Goal: Task Accomplishment & Management: Complete application form

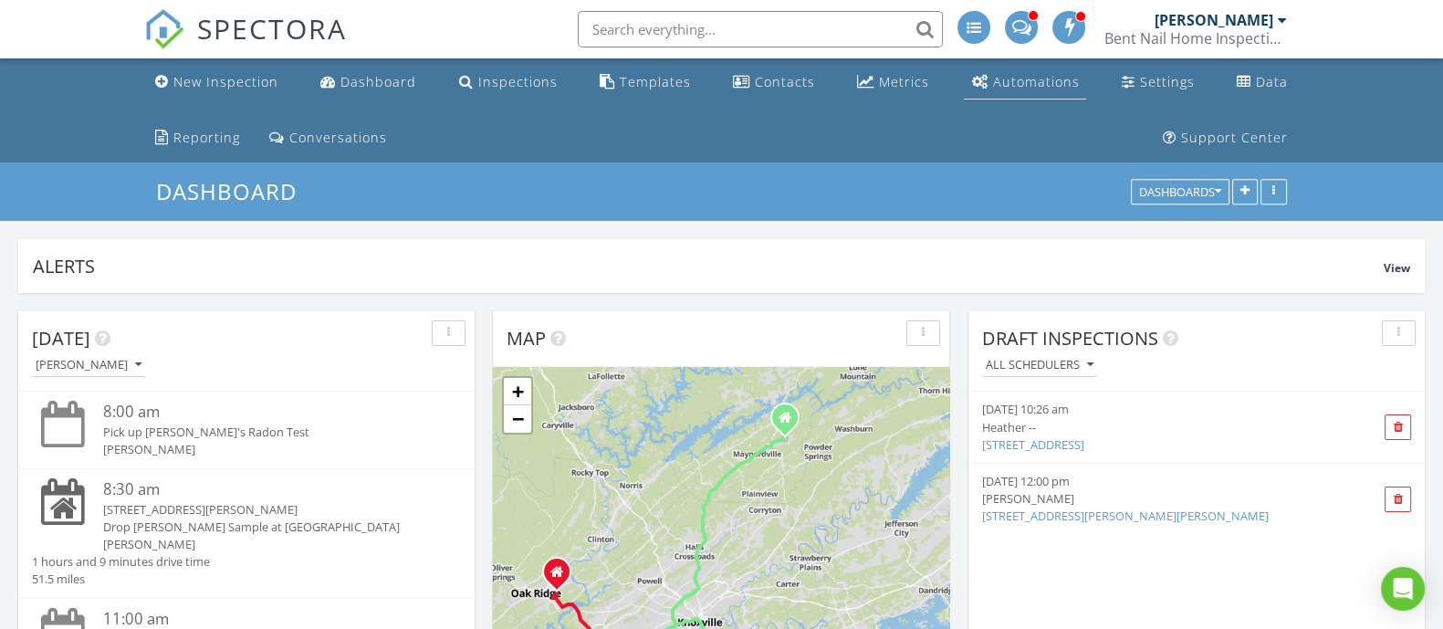
click at [964, 76] on link "Automations" at bounding box center [1025, 83] width 122 height 34
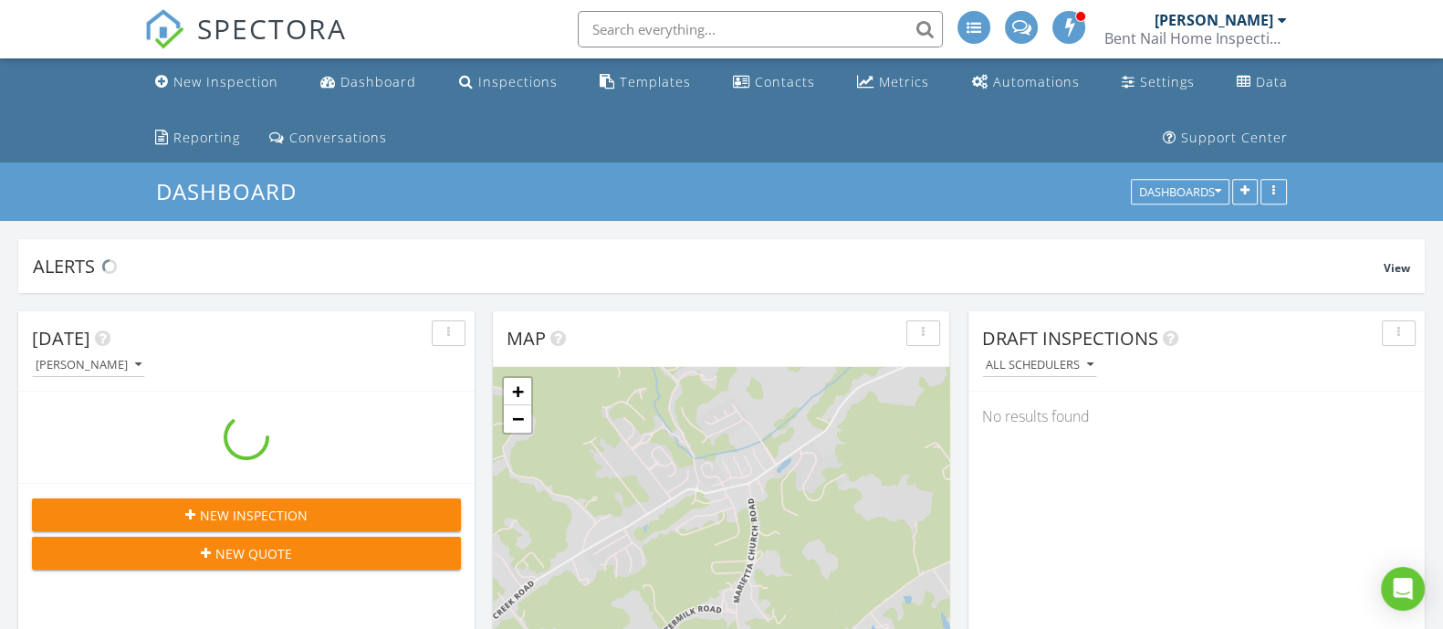
scroll to position [2062, 1478]
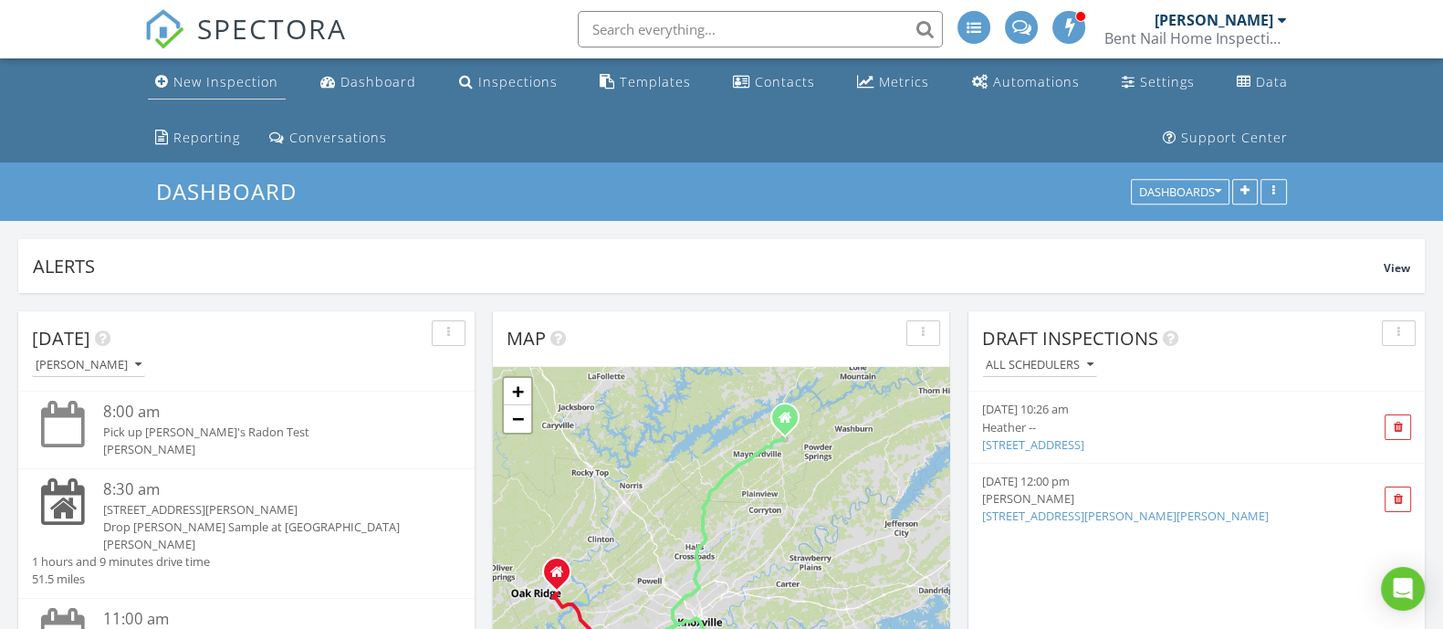
click at [222, 84] on div "New Inspection" at bounding box center [225, 81] width 105 height 17
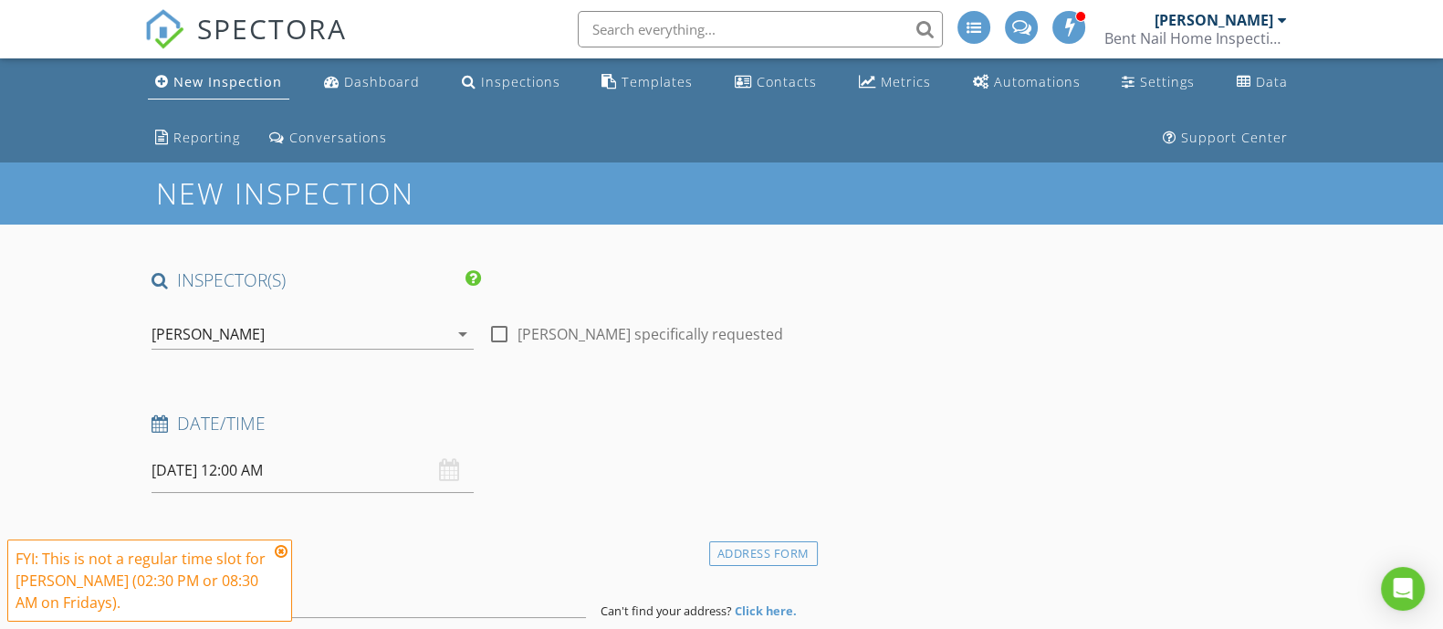
scroll to position [113, 0]
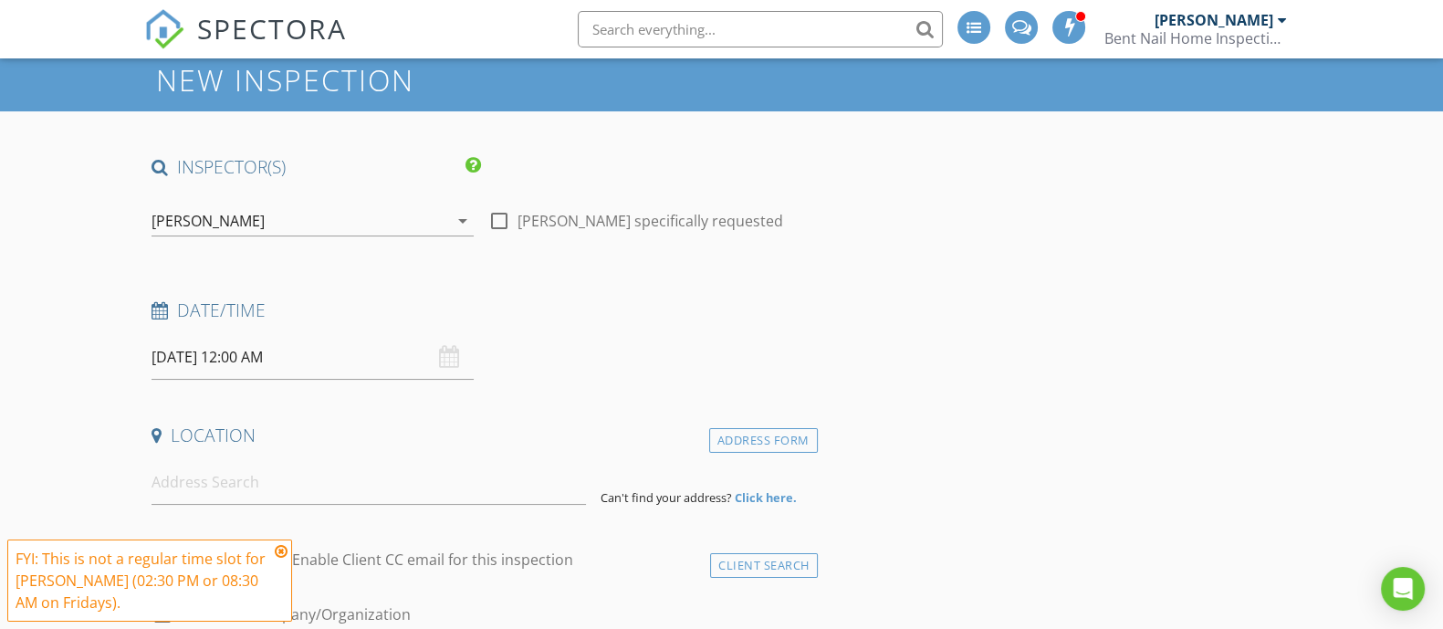
click at [285, 548] on icon at bounding box center [281, 551] width 13 height 15
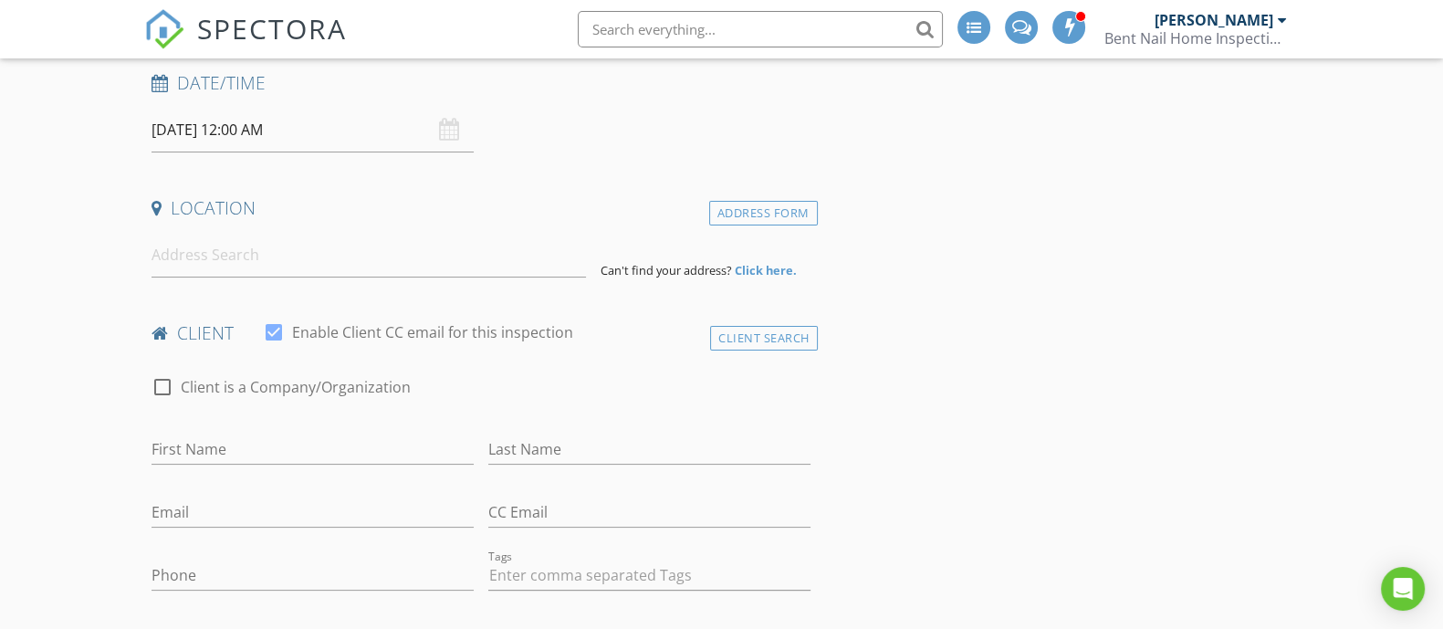
scroll to position [342, 0]
click at [386, 252] on input at bounding box center [369, 253] width 434 height 45
click at [457, 263] on input at bounding box center [369, 253] width 434 height 45
click at [552, 228] on div "Location" at bounding box center [481, 212] width 674 height 37
click at [446, 271] on input "801 Mock Lane" at bounding box center [369, 253] width 434 height 45
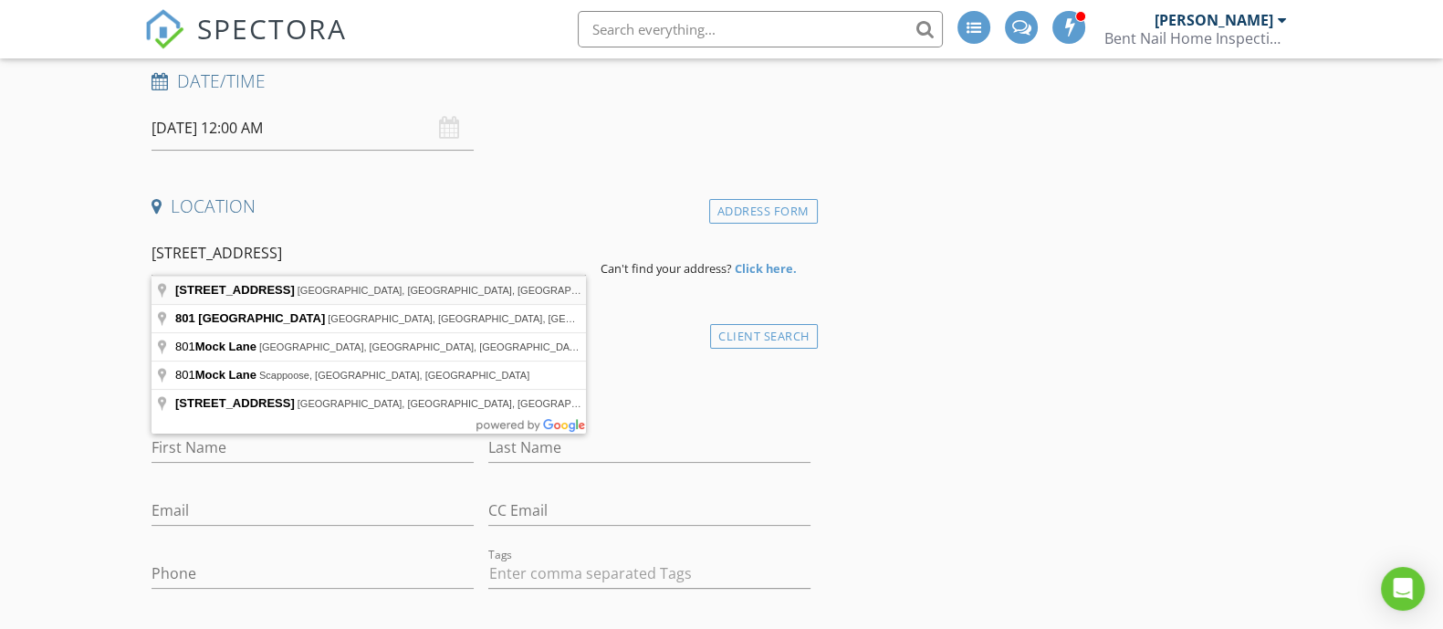
type input "801 Mock House Lane, Stony Point, NC, USA"
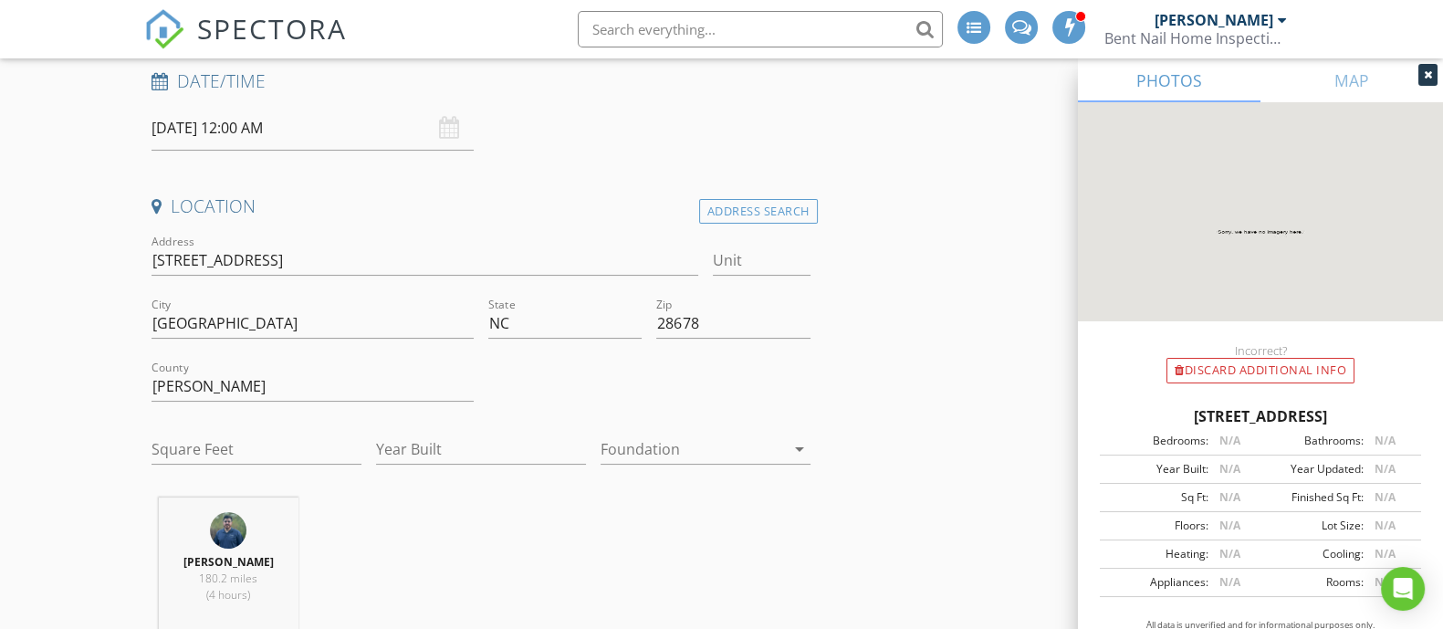
scroll to position [455, 0]
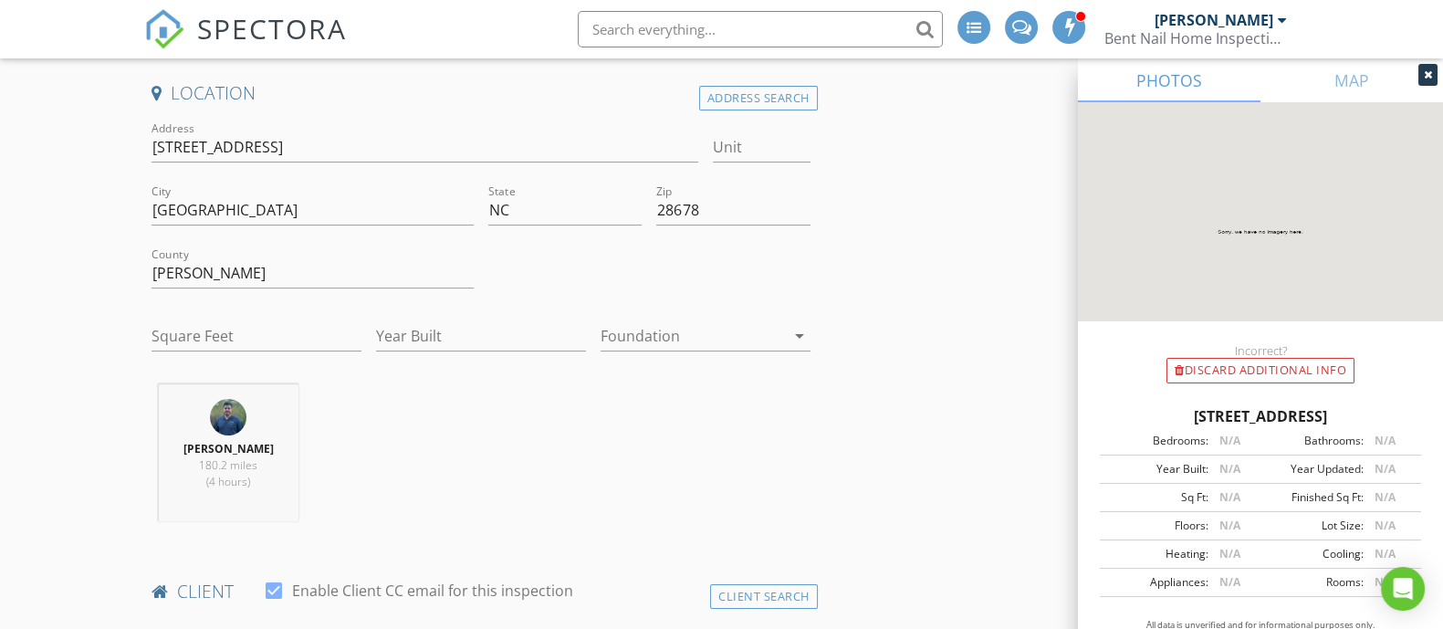
click at [287, 317] on div "Square Feet" at bounding box center [257, 339] width 210 height 59
click at [283, 330] on input "Square Feet" at bounding box center [257, 336] width 210 height 30
type input "3000"
click at [505, 331] on input "Year Built" at bounding box center [481, 336] width 210 height 30
type input "2020"
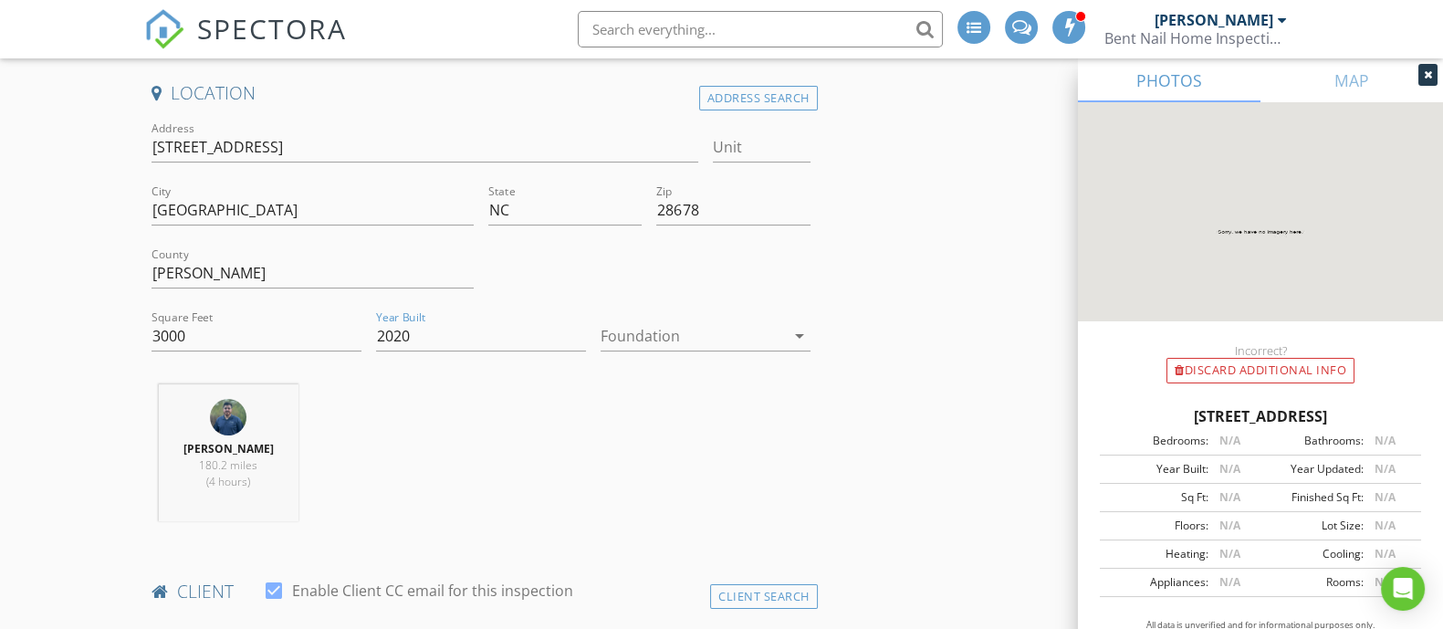
click at [702, 336] on div at bounding box center [693, 335] width 184 height 29
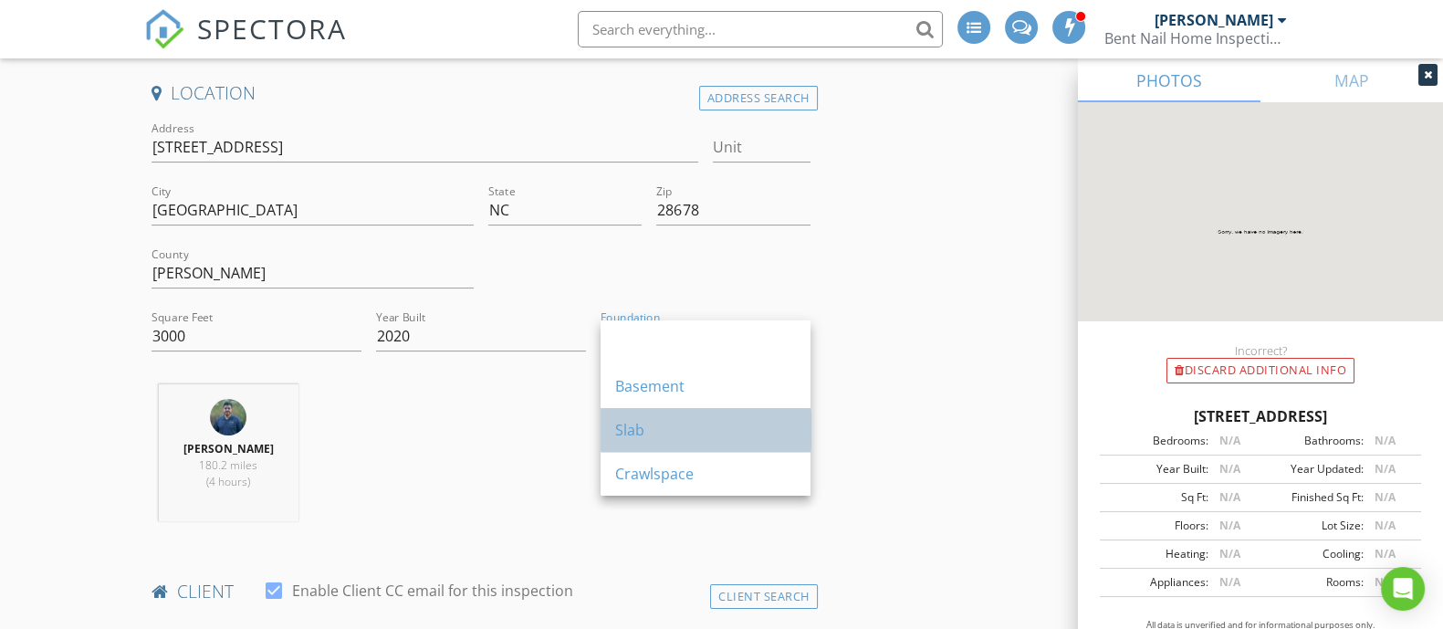
click at [676, 448] on div "Slab" at bounding box center [705, 430] width 181 height 44
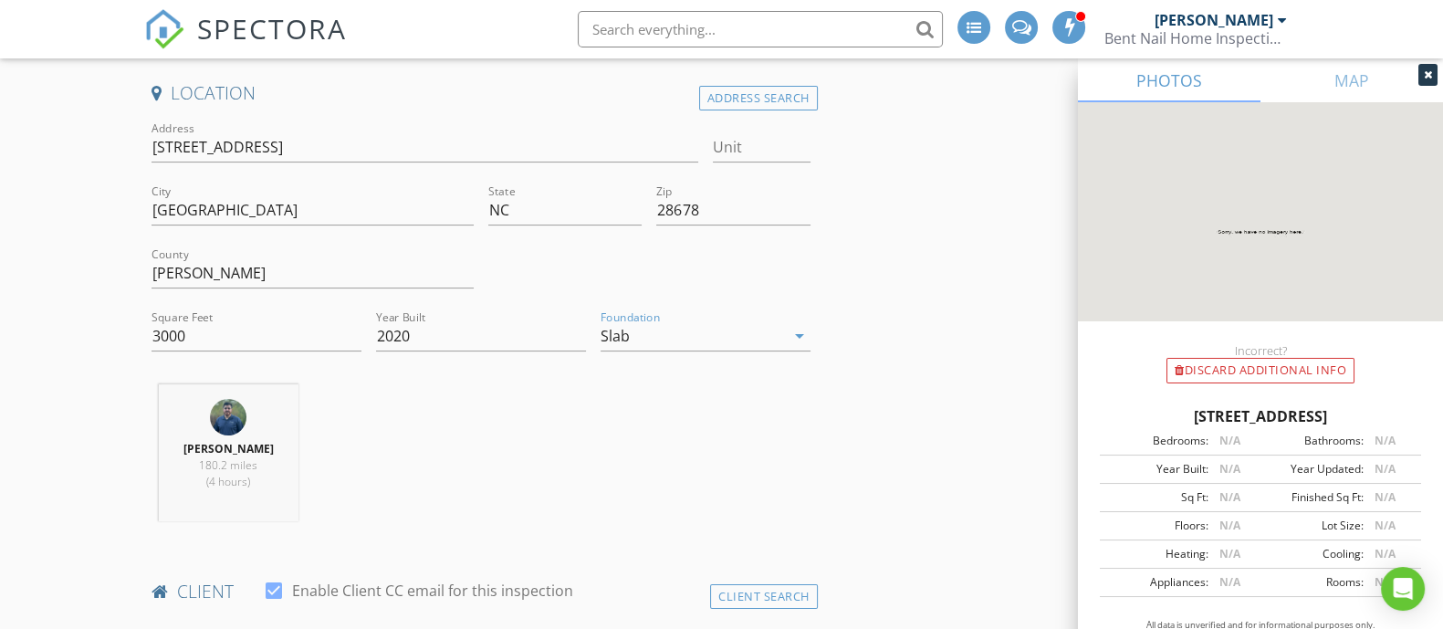
click at [665, 461] on div "Matt Scheffler 180.2 miles (4 hours)" at bounding box center [481, 460] width 674 height 152
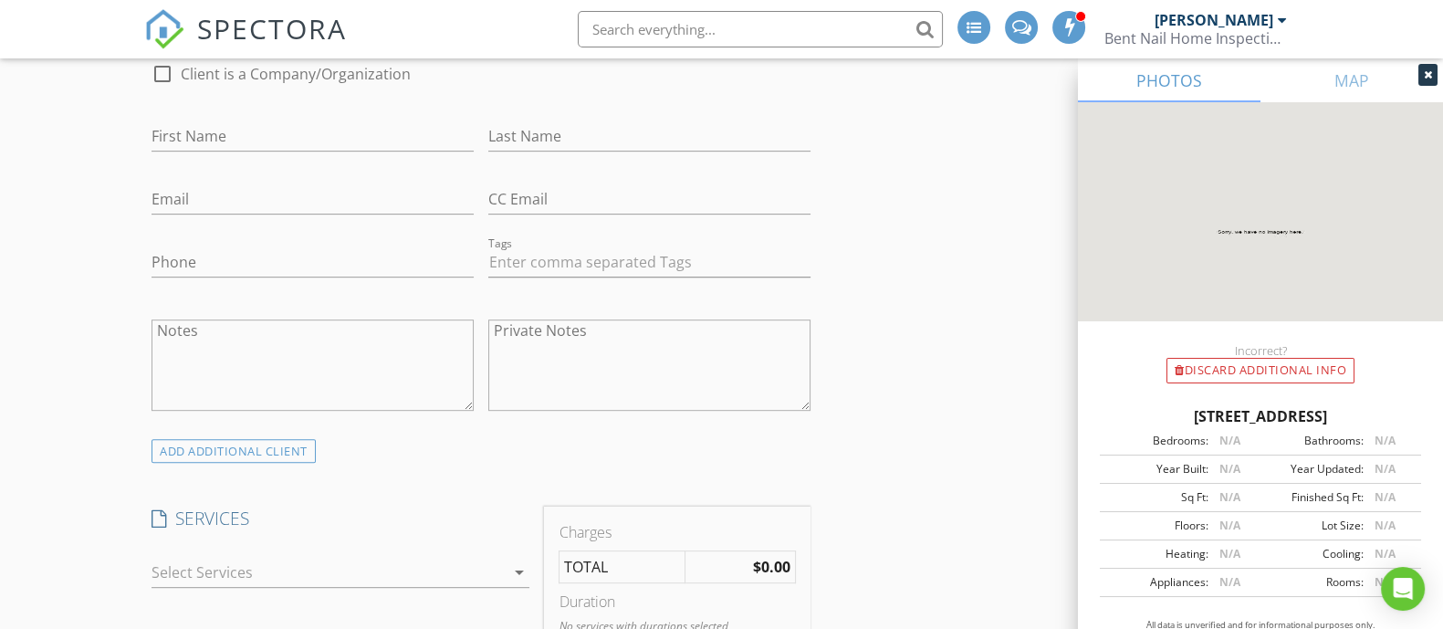
scroll to position [912, 0]
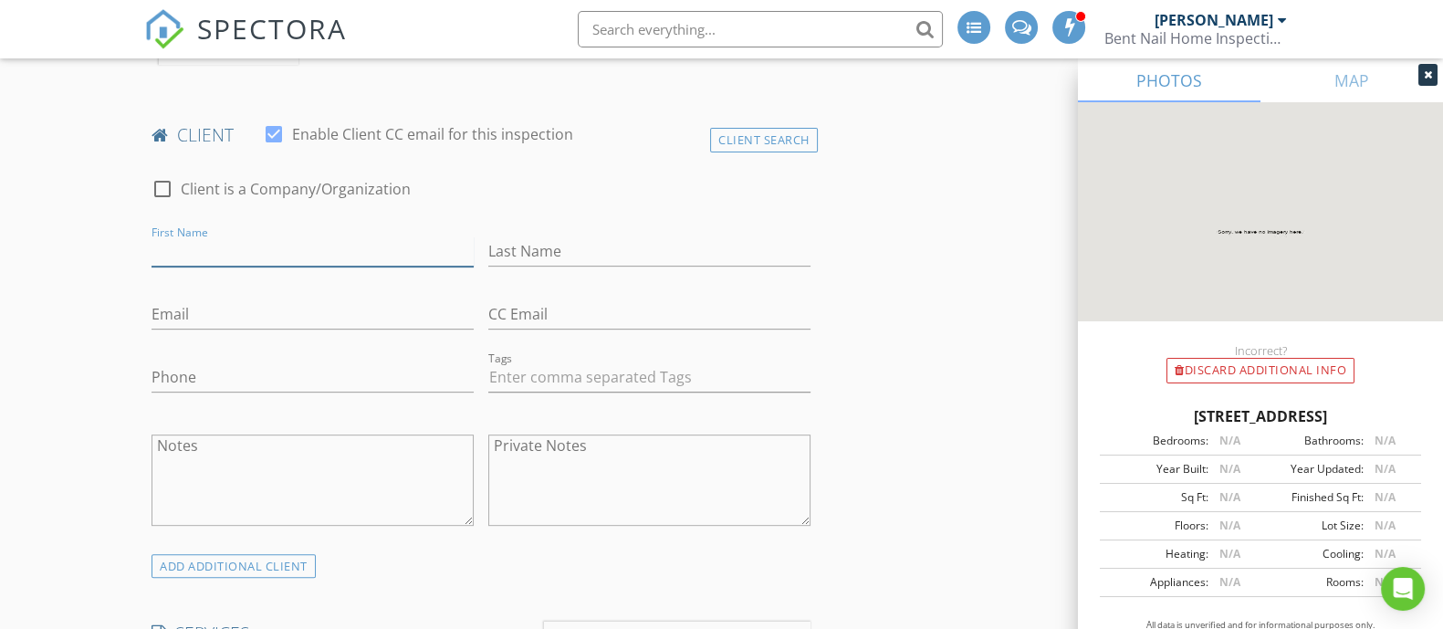
click at [236, 248] on input "First Name" at bounding box center [313, 251] width 322 height 30
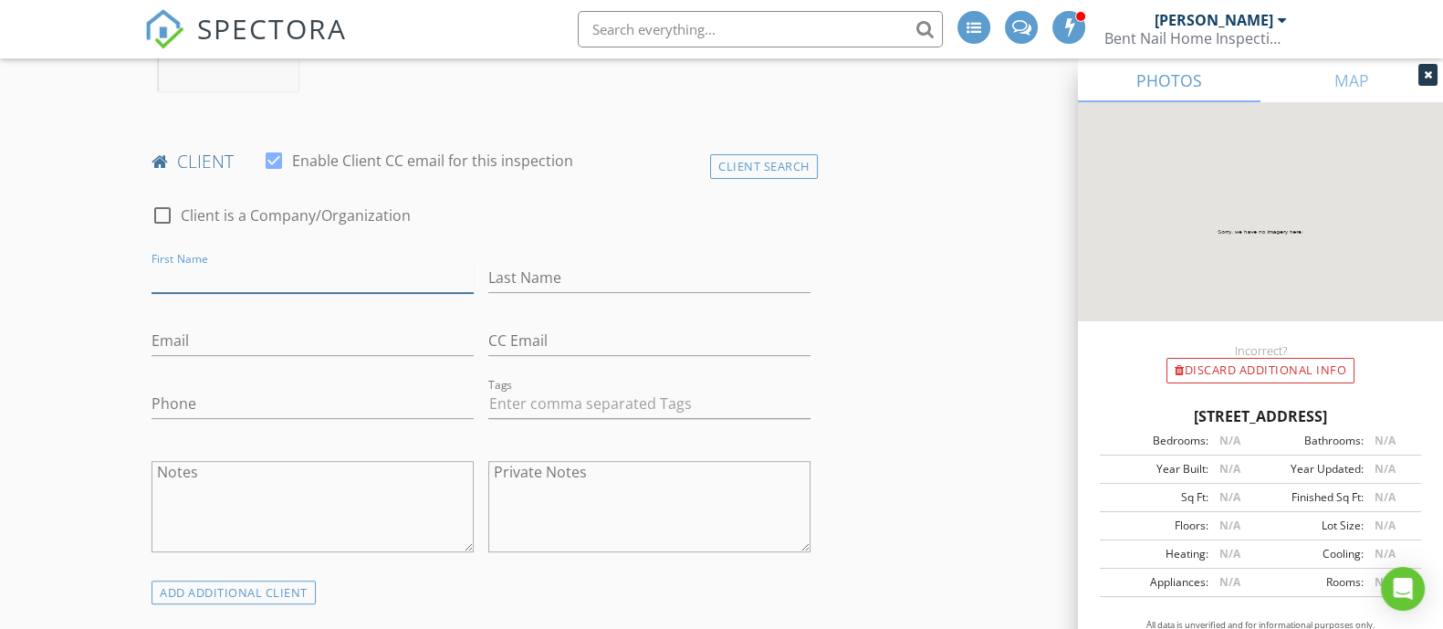
scroll to position [798, 0]
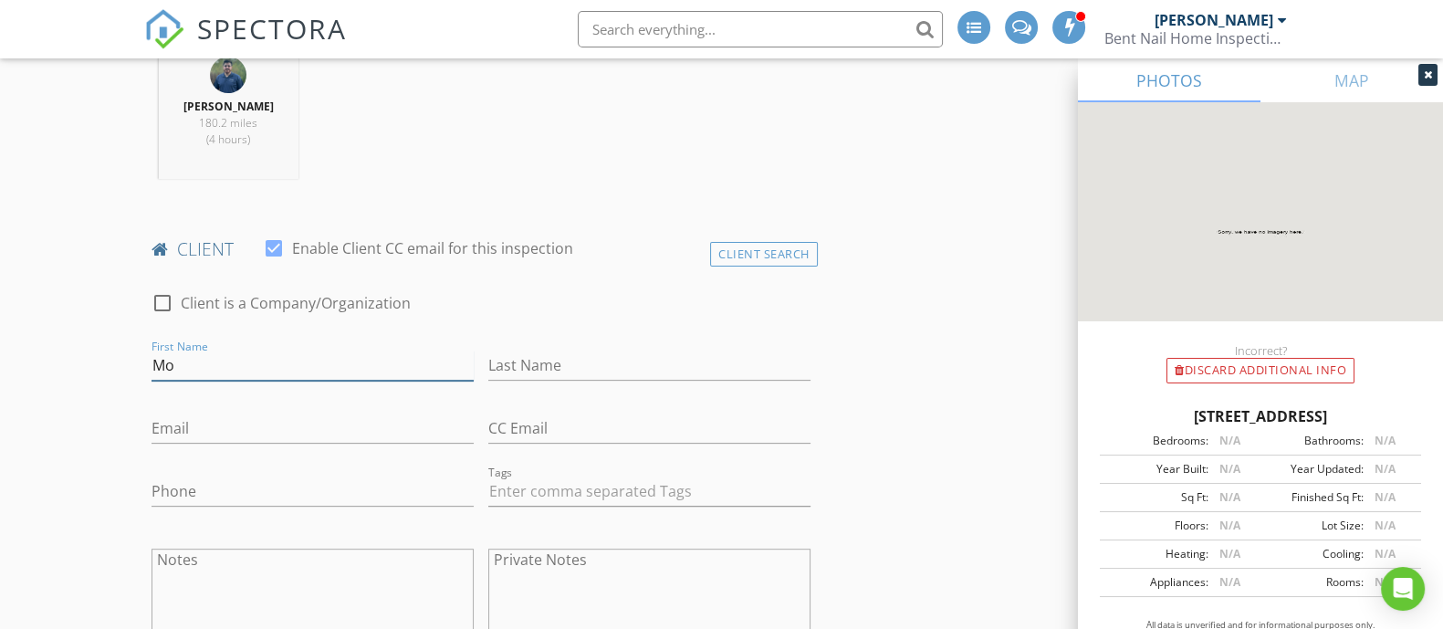
type input "Mock"
click at [555, 344] on div "Last Name" at bounding box center [649, 369] width 322 height 59
click at [550, 367] on input "Last Name" at bounding box center [649, 366] width 322 height 30
type input "Client"
click at [262, 431] on input "Email" at bounding box center [313, 428] width 322 height 30
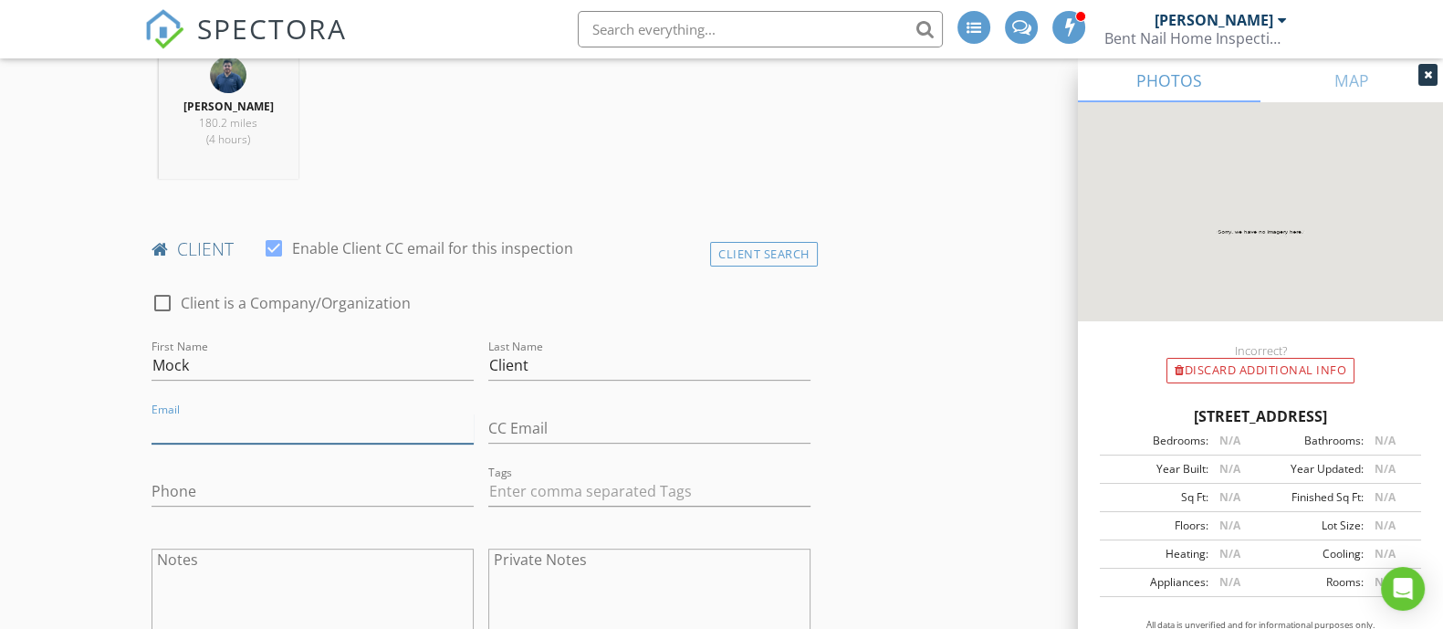
type input "Mockclient@mock.com"
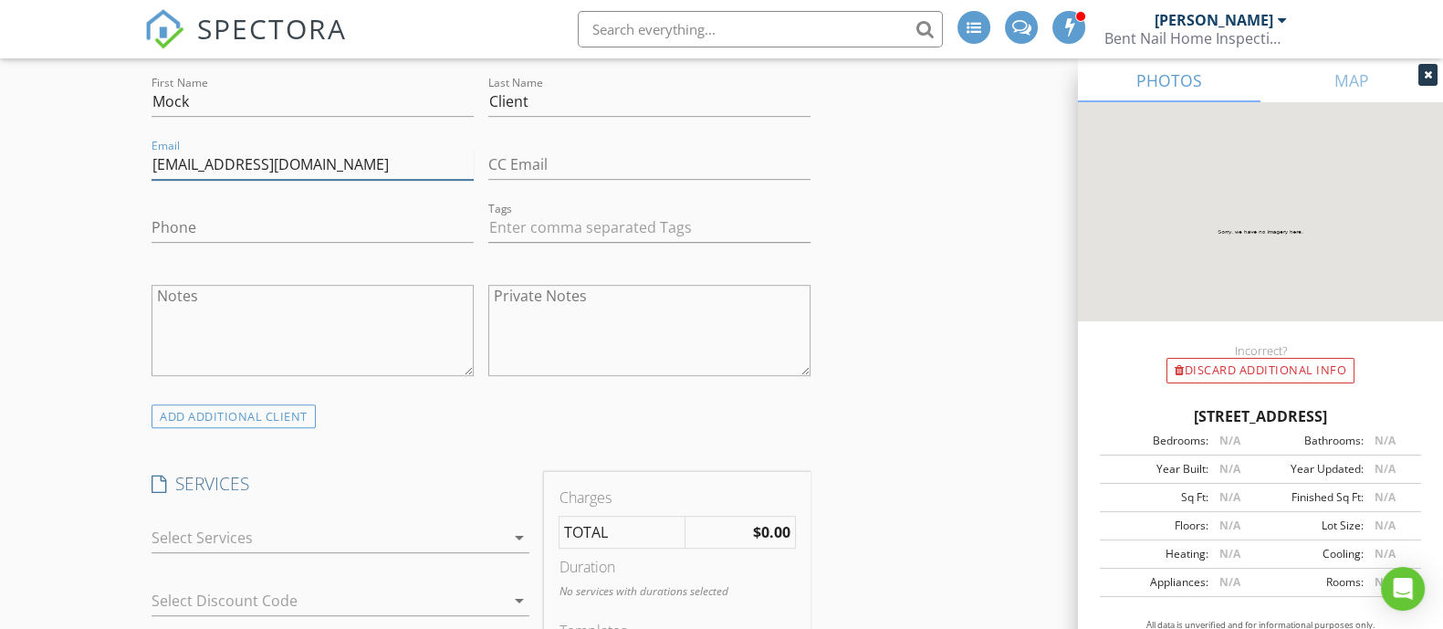
scroll to position [1027, 0]
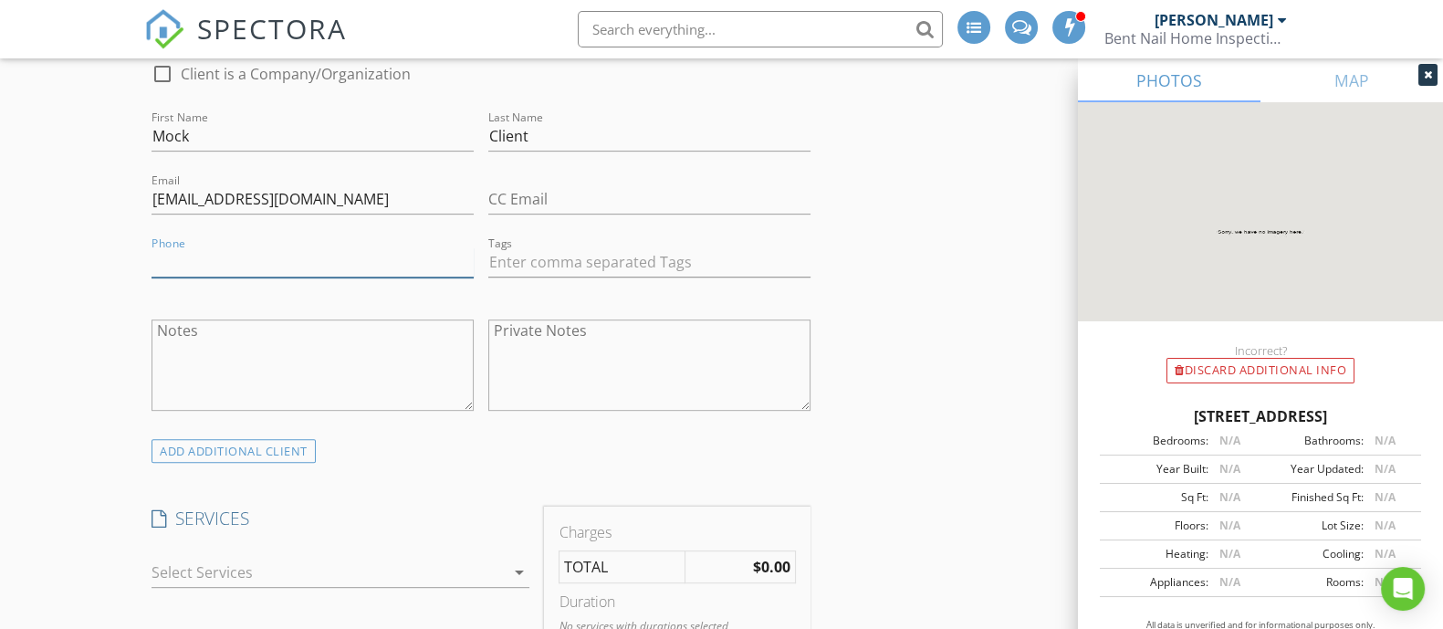
click at [362, 257] on input "Phone" at bounding box center [313, 262] width 322 height 30
type input "[PHONE_NUMBER]"
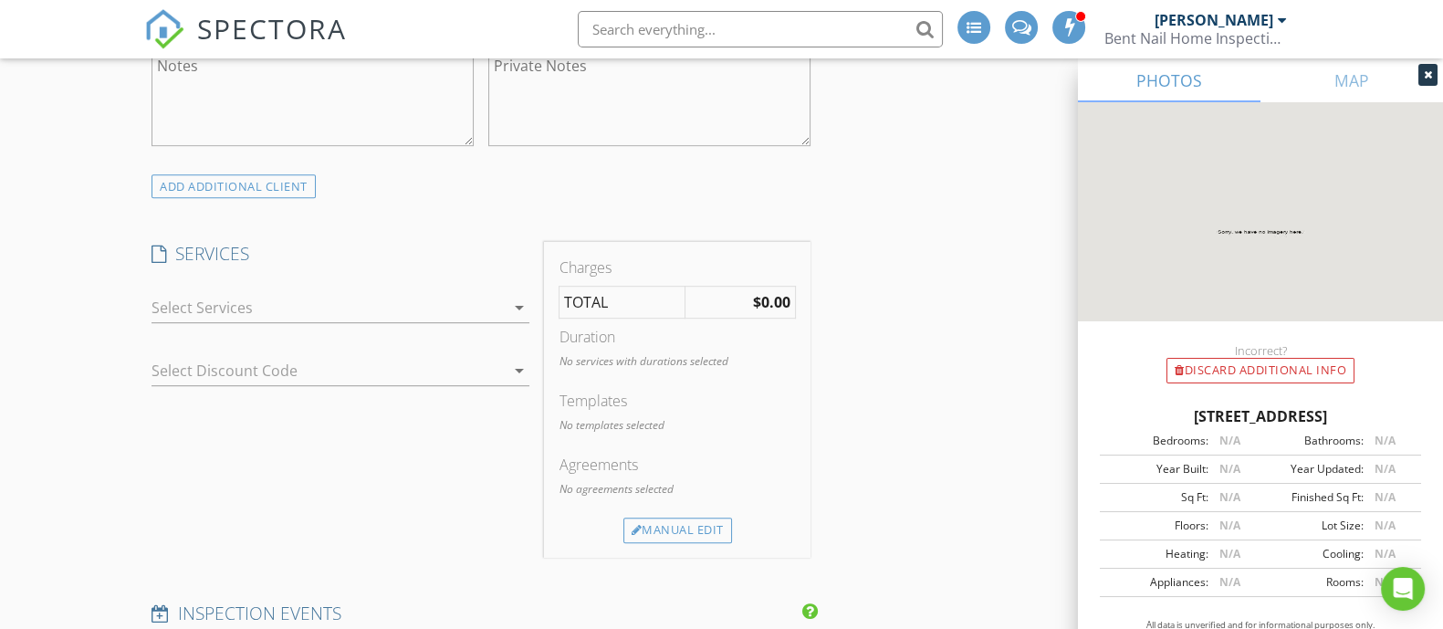
scroll to position [1255, 0]
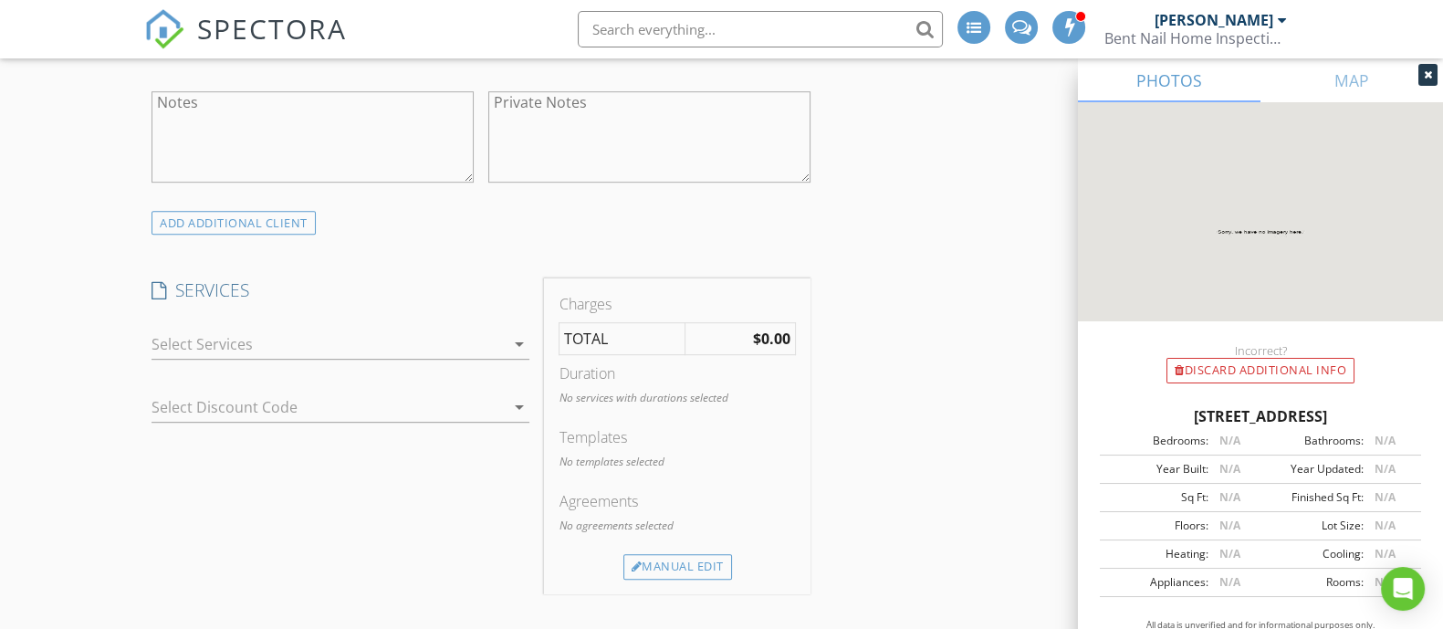
click at [329, 340] on div at bounding box center [328, 344] width 352 height 29
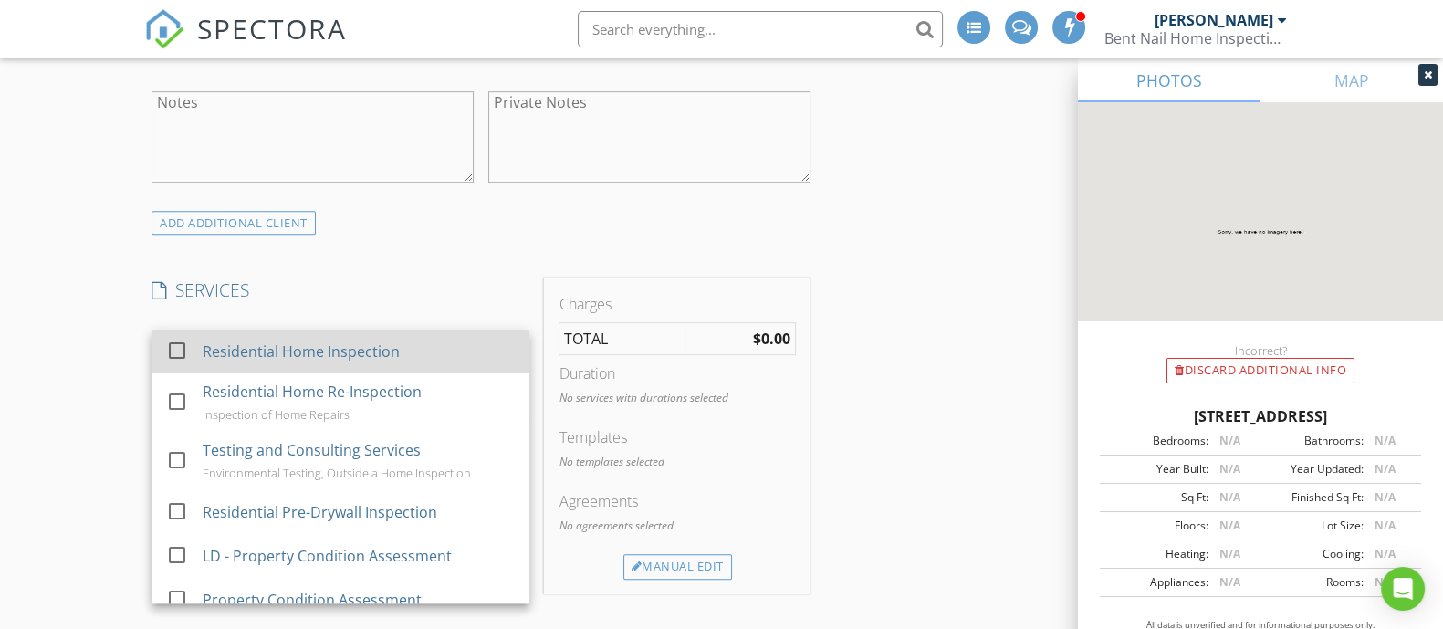
click at [324, 348] on div "Residential Home Inspection" at bounding box center [301, 351] width 197 height 22
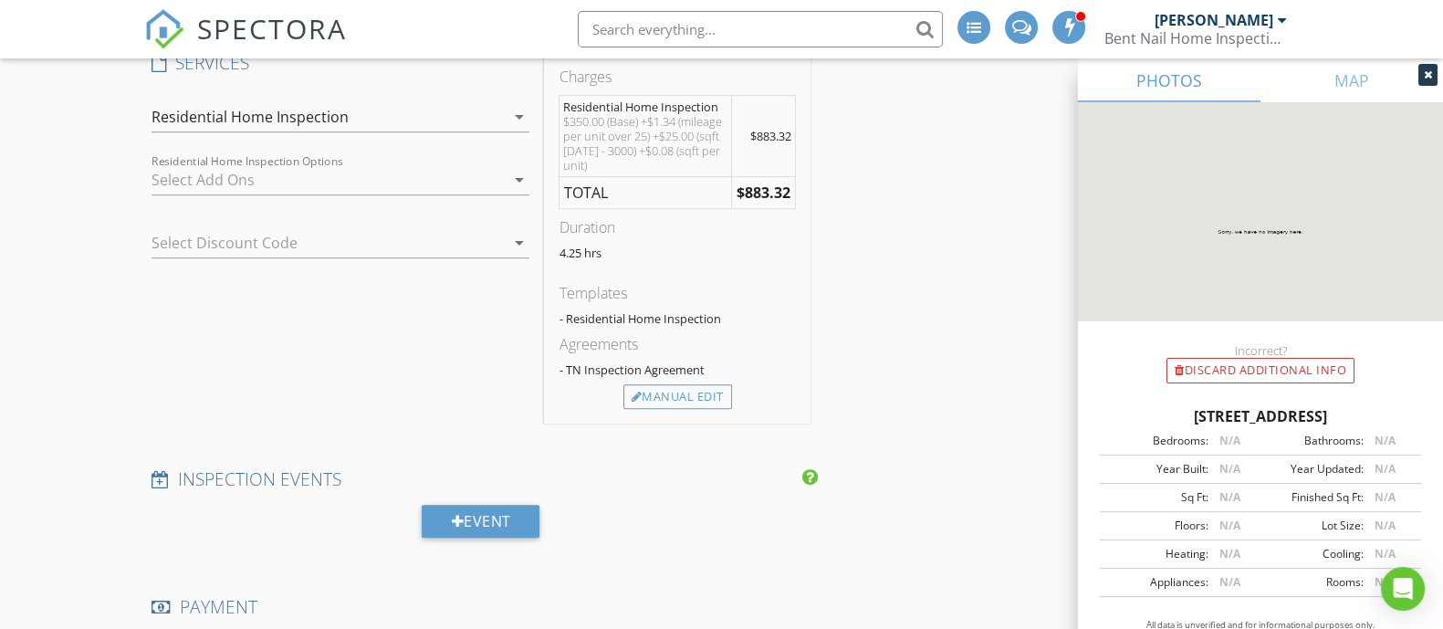
scroll to position [1482, 0]
click at [690, 386] on div "Manual Edit" at bounding box center [677, 397] width 109 height 26
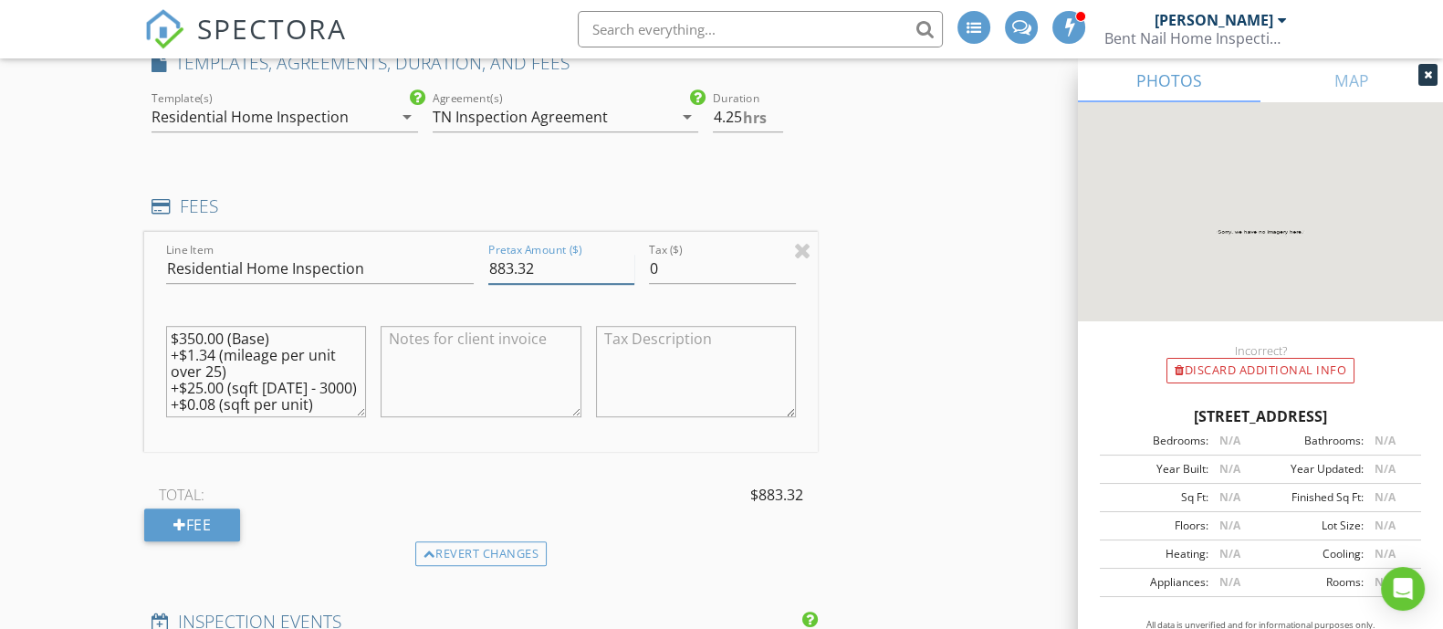
drag, startPoint x: 552, startPoint y: 267, endPoint x: 432, endPoint y: 253, distance: 121.3
click at [432, 253] on div "Line Item Residential Home Inspection Pretax Amount ($) 883.32 Tax ($) 0 $350.0…" at bounding box center [481, 342] width 674 height 220
click at [1000, 336] on div "INSPECTOR(S) check_box Matt Scheffler PRIMARY check_box_outline_blank Lee Ruble…" at bounding box center [721, 625] width 1155 height 3679
click at [921, 348] on div "INSPECTOR(S) check_box Matt Scheffler PRIMARY check_box_outline_blank Lee Ruble…" at bounding box center [721, 625] width 1155 height 3679
click at [454, 503] on div "TOTAL: $0.00" at bounding box center [481, 494] width 674 height 27
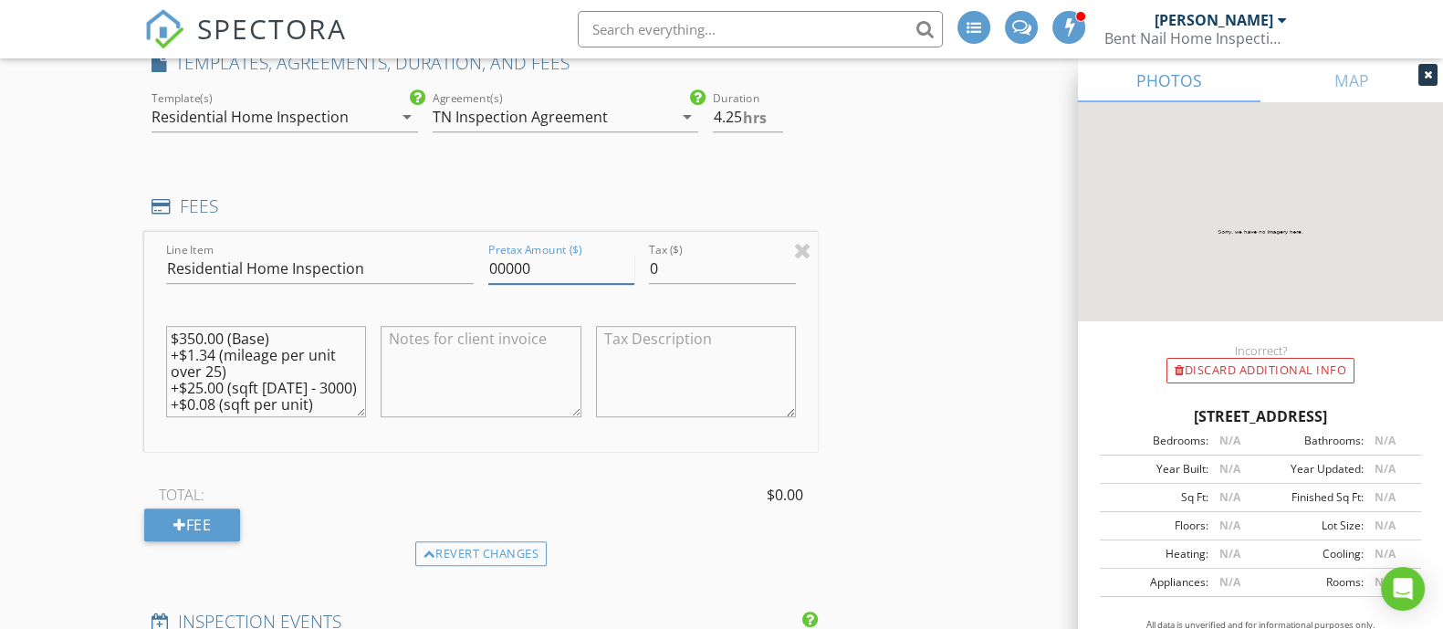
drag, startPoint x: 543, startPoint y: 267, endPoint x: 313, endPoint y: 291, distance: 231.2
click at [313, 291] on div "Line Item Residential Home Inspection Pretax Amount ($) 00000 Tax ($) 0 $350.00…" at bounding box center [481, 342] width 674 height 220
type input "000.00"
click at [950, 276] on div "INSPECTOR(S) check_box Matt Scheffler PRIMARY check_box_outline_blank Lee Ruble…" at bounding box center [721, 625] width 1155 height 3679
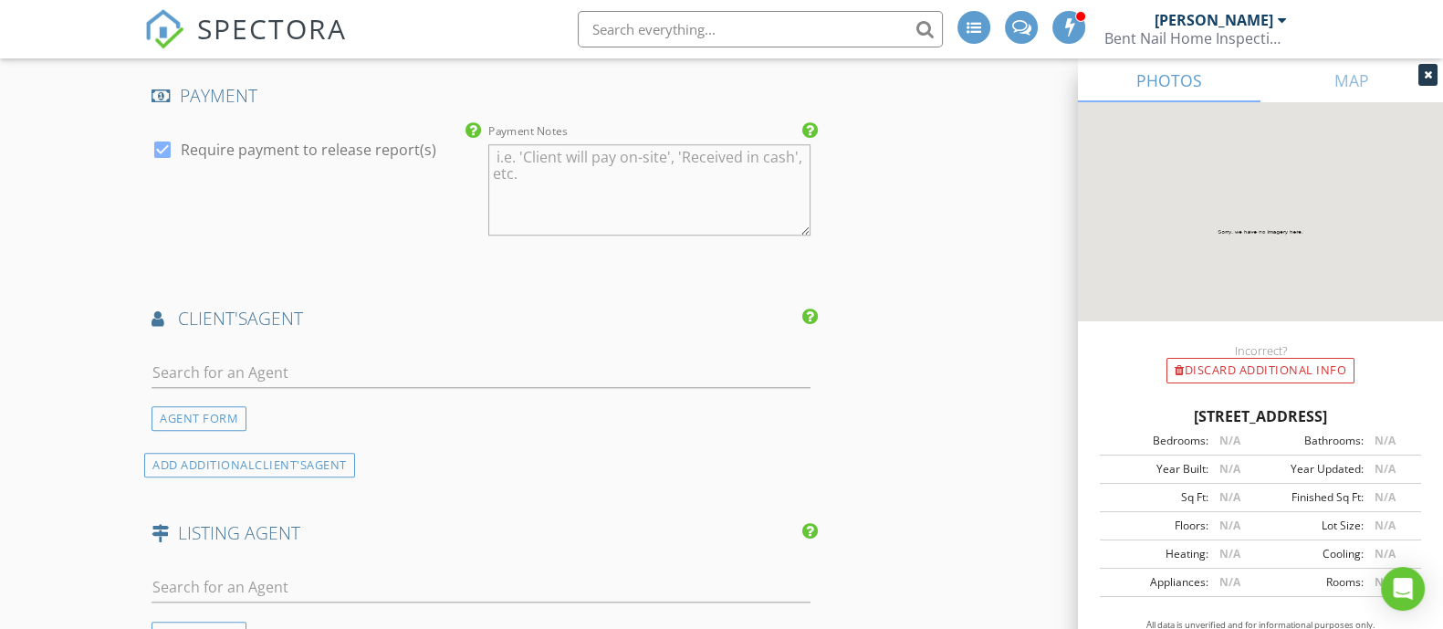
scroll to position [2168, 0]
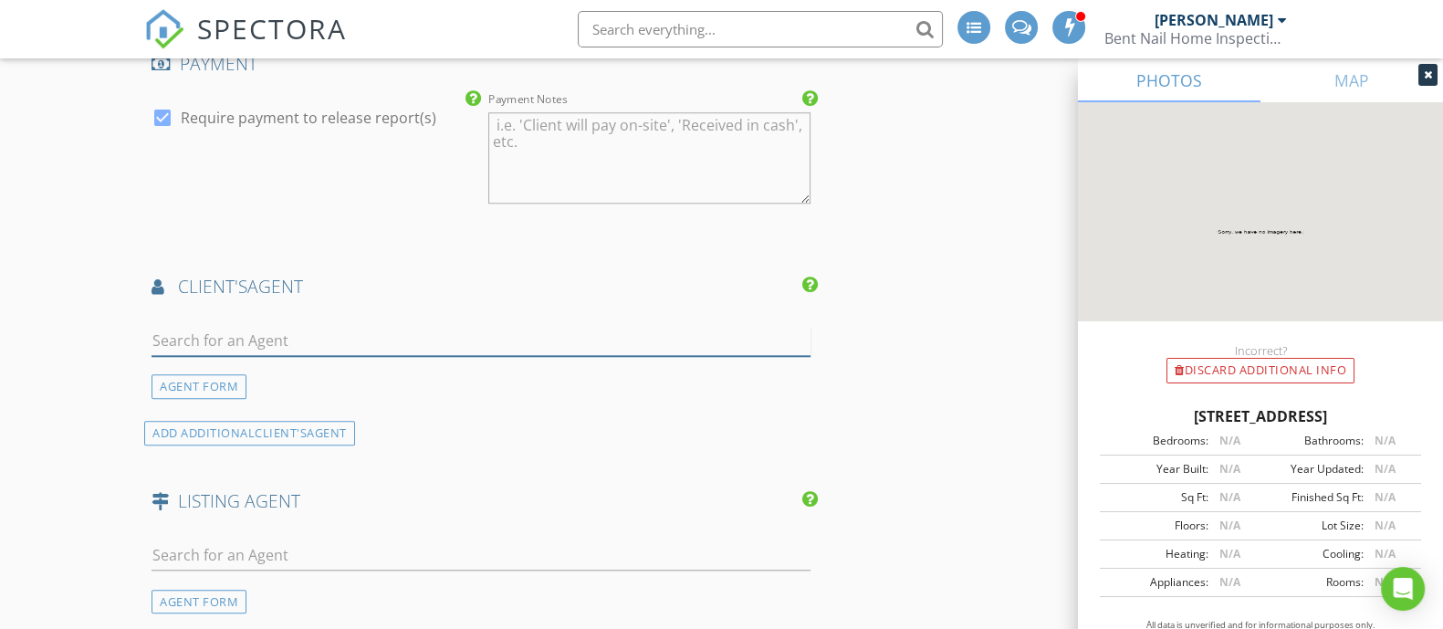
click at [586, 335] on input "text" at bounding box center [481, 341] width 659 height 30
click at [226, 389] on div "AGENT FORM" at bounding box center [199, 386] width 95 height 25
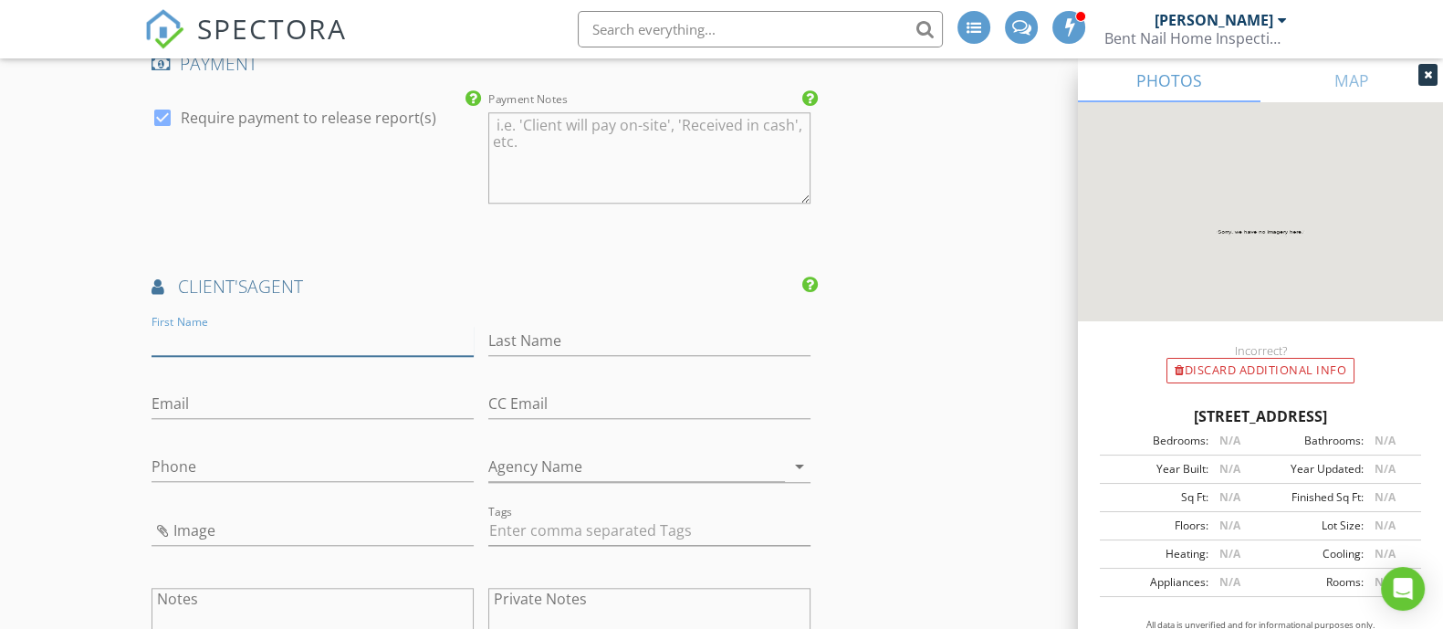
click at [285, 336] on input "First Name" at bounding box center [313, 341] width 322 height 30
type input "Client"
click at [514, 340] on input "Last Name" at bounding box center [649, 341] width 322 height 30
type input "Agent"
click at [309, 408] on input "Email" at bounding box center [313, 404] width 322 height 30
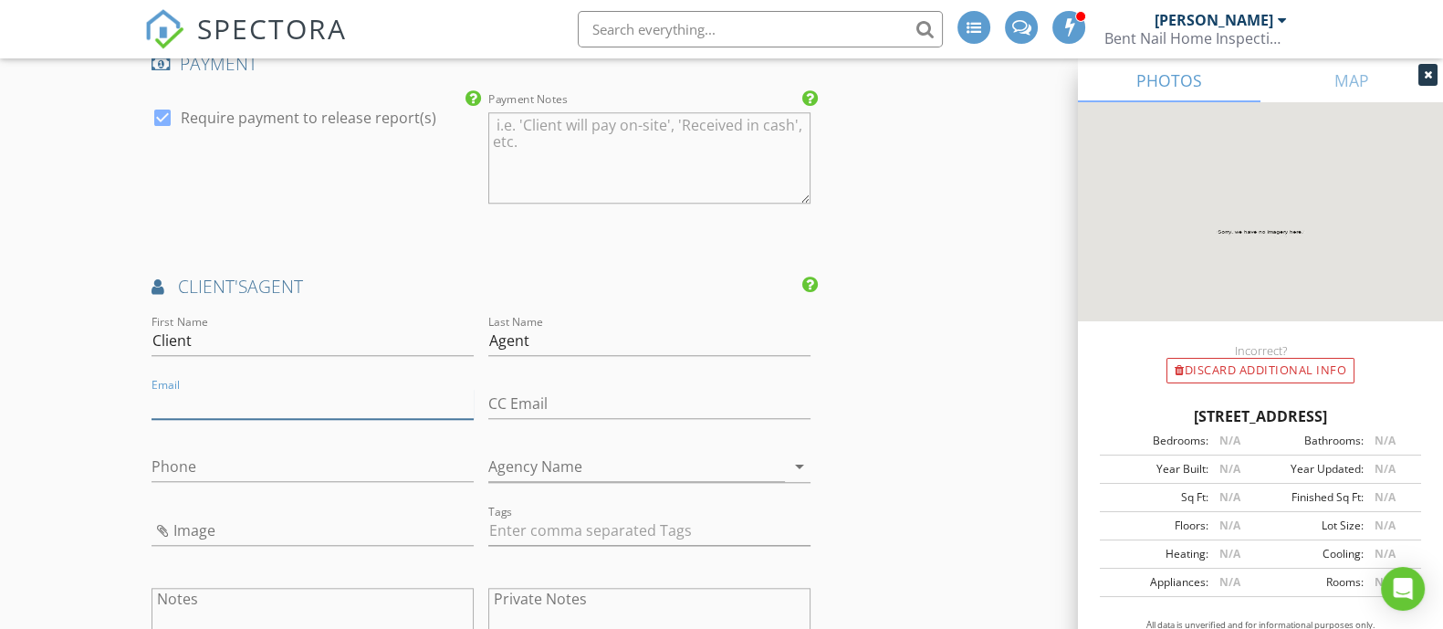
type input "Clientagent@mock.com"
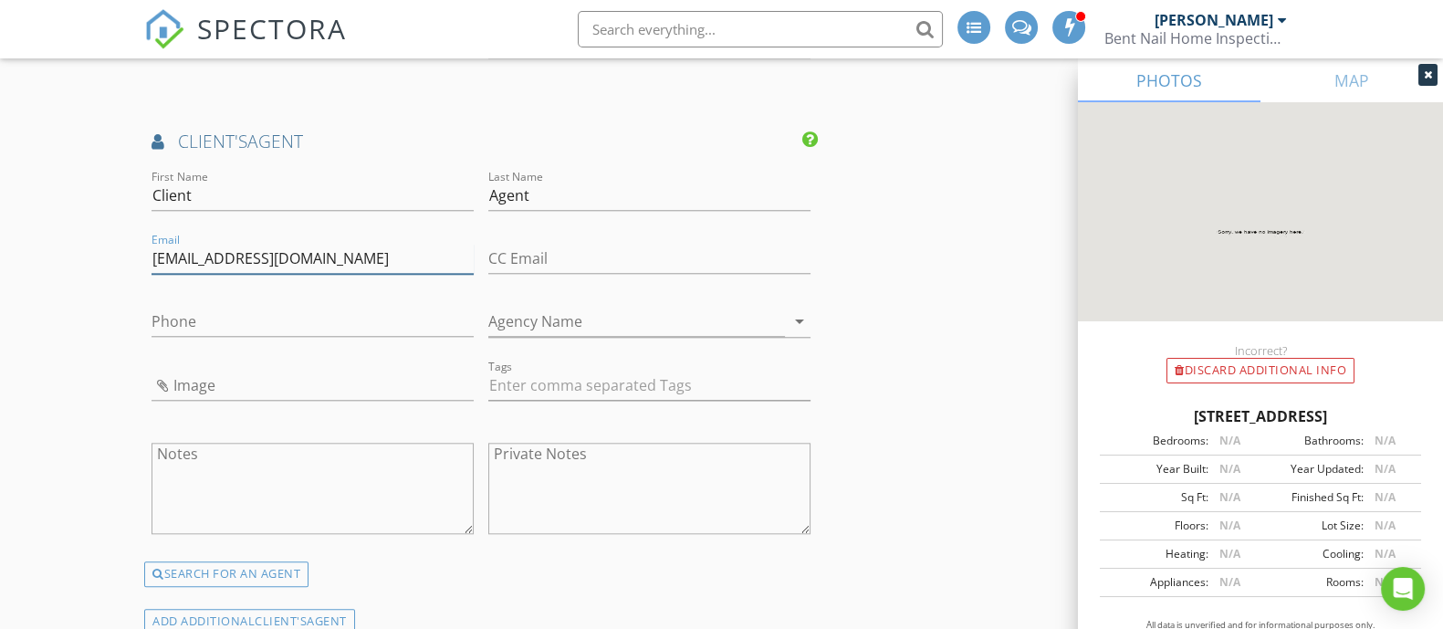
scroll to position [2396, 0]
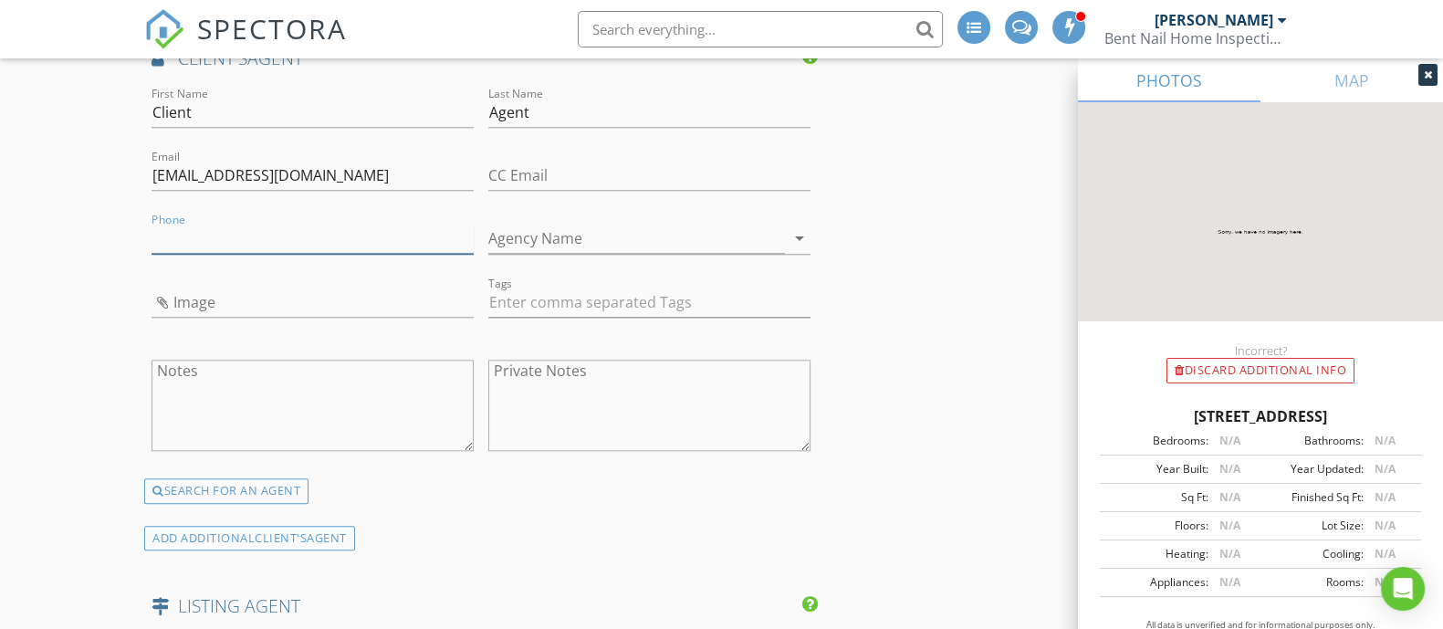
click at [377, 229] on input "Phone" at bounding box center [313, 239] width 322 height 30
type input "[PHONE_NUMBER]"
click at [588, 231] on input "Agency Name" at bounding box center [636, 239] width 297 height 30
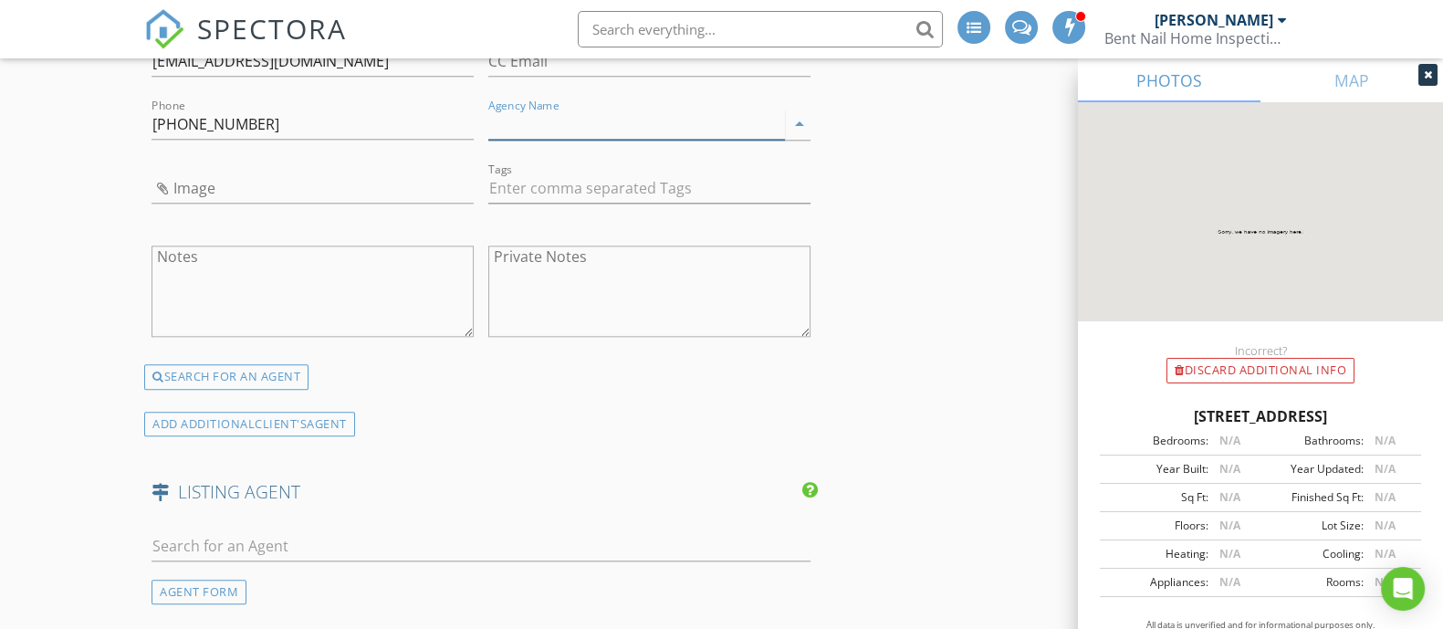
scroll to position [2738, 0]
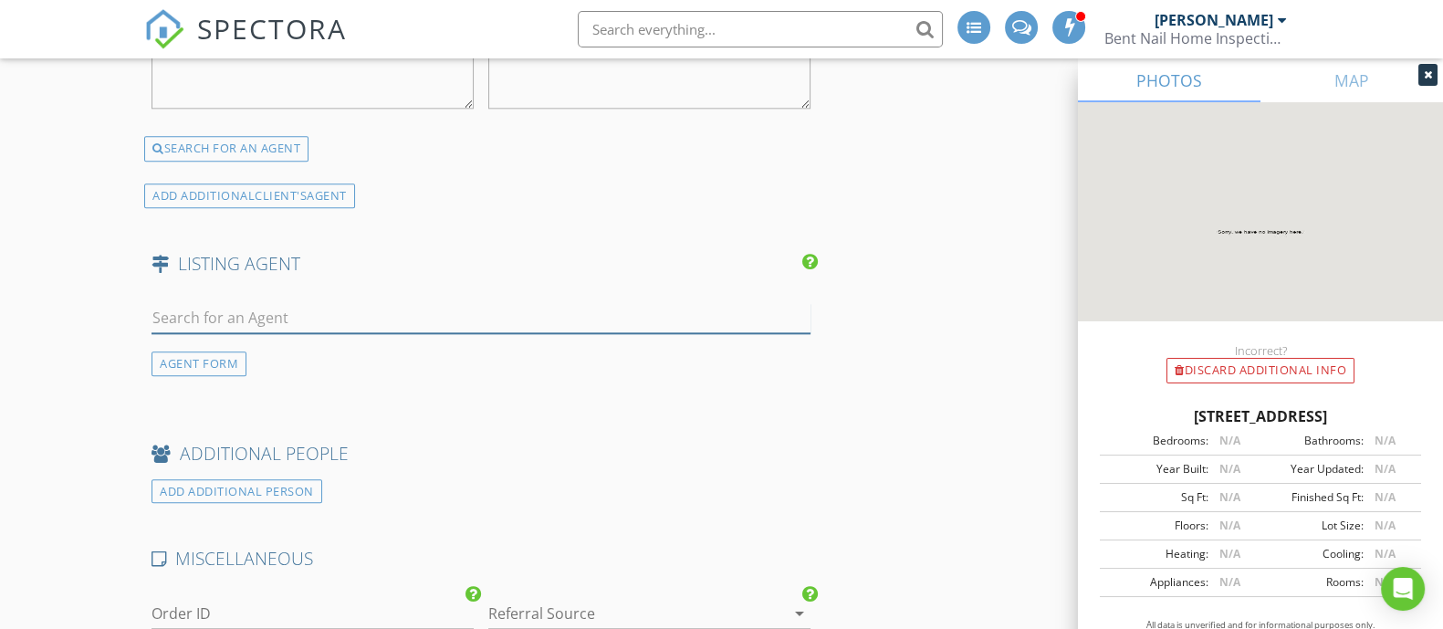
click at [225, 316] on input "text" at bounding box center [481, 318] width 659 height 30
click at [228, 358] on div "AGENT FORM" at bounding box center [199, 363] width 95 height 25
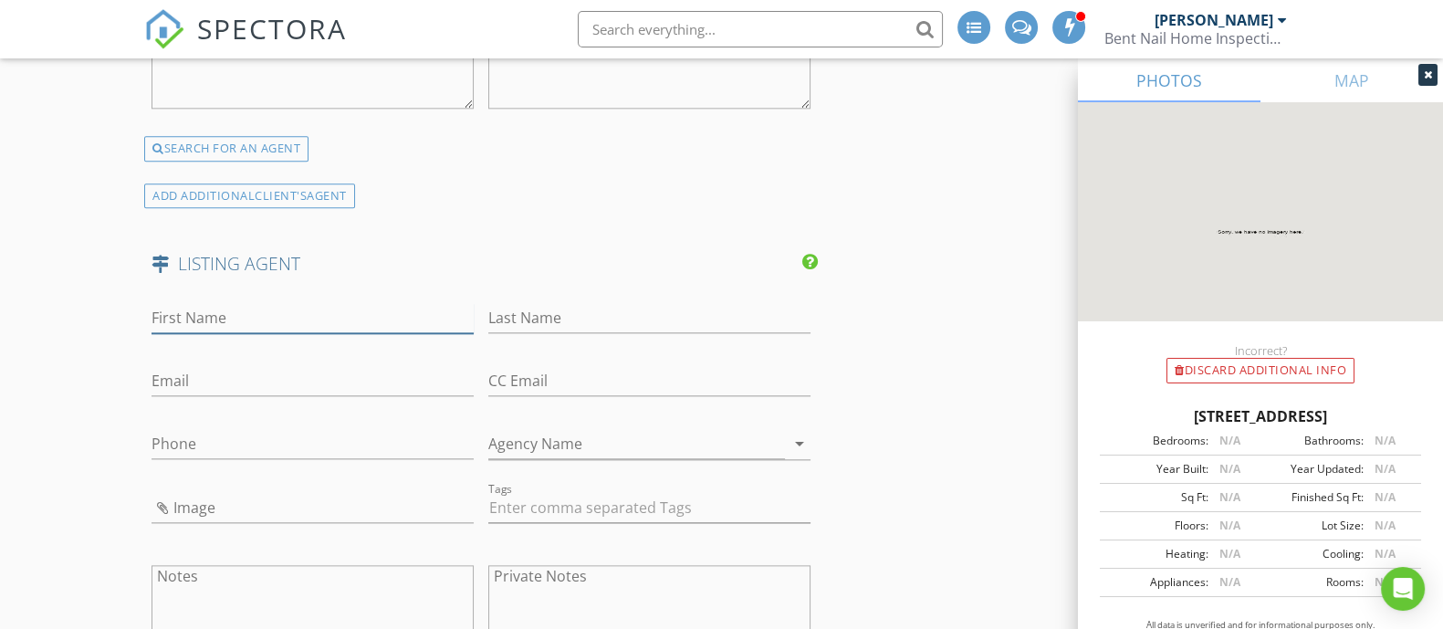
click at [272, 312] on input "First Name" at bounding box center [313, 318] width 322 height 30
type input "Listing"
click at [566, 293] on div "Last Name" at bounding box center [649, 321] width 322 height 59
click at [562, 305] on input "Last Name" at bounding box center [649, 318] width 322 height 30
type input "Agent"
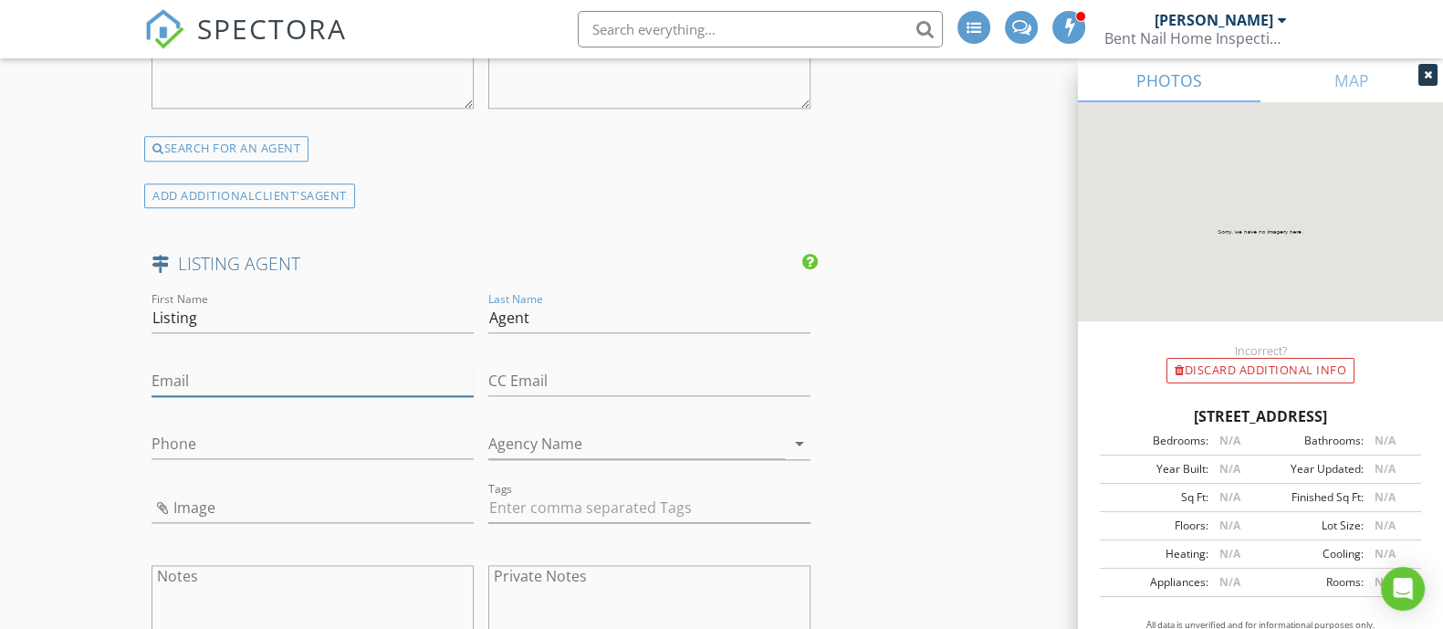
click at [356, 367] on input "Email" at bounding box center [313, 381] width 322 height 30
type input "[EMAIL_ADDRESS][DOMAIN_NAME]"
click at [319, 445] on input "Phone" at bounding box center [313, 444] width 322 height 30
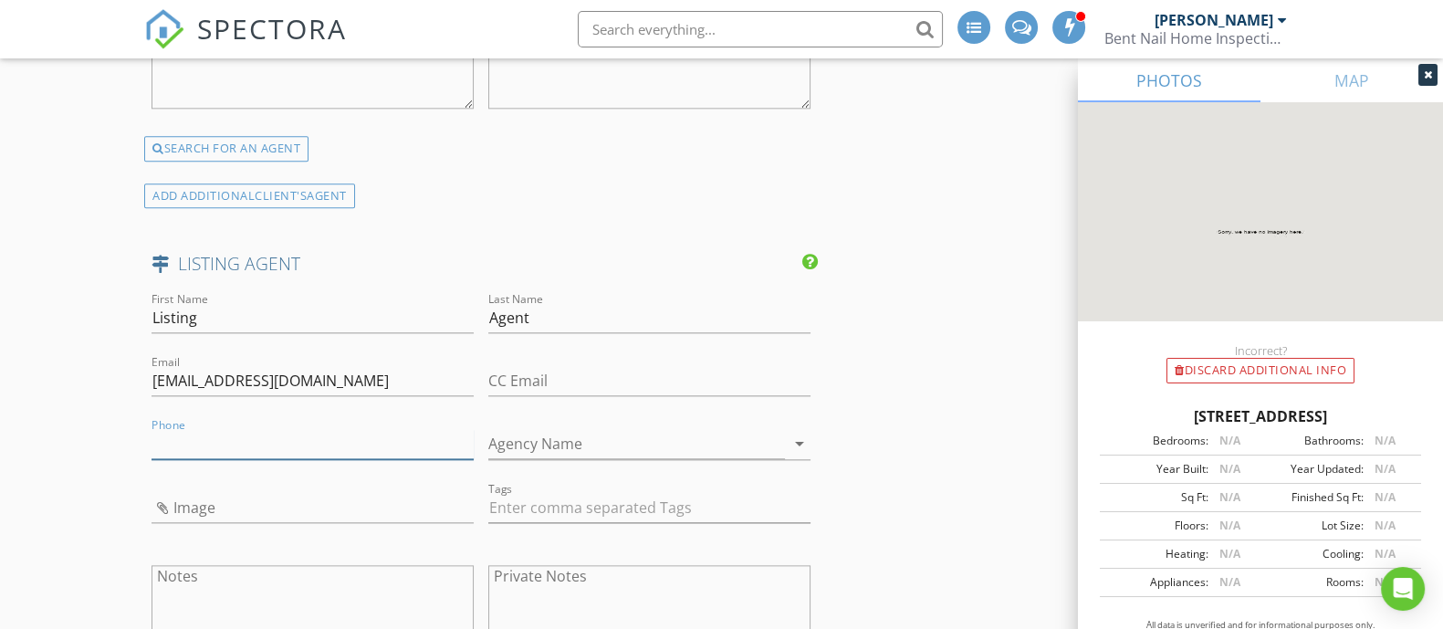
type input "[PHONE_NUMBER]"
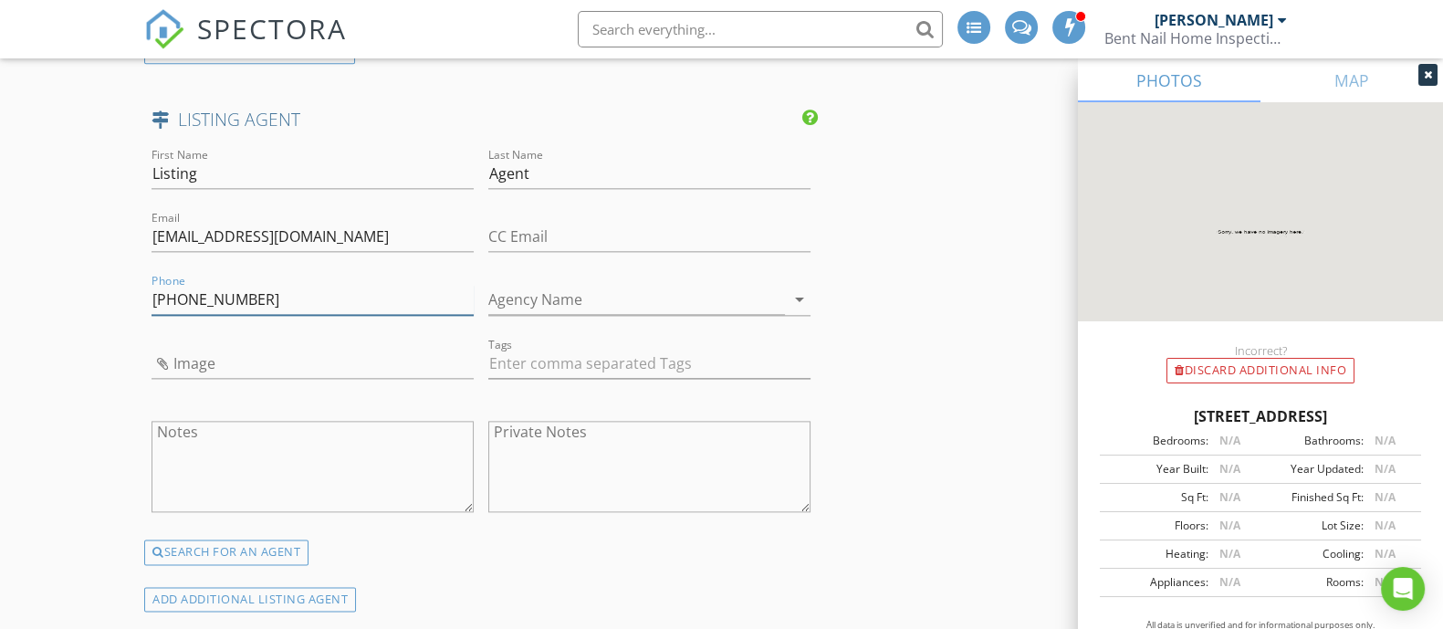
scroll to position [2852, 0]
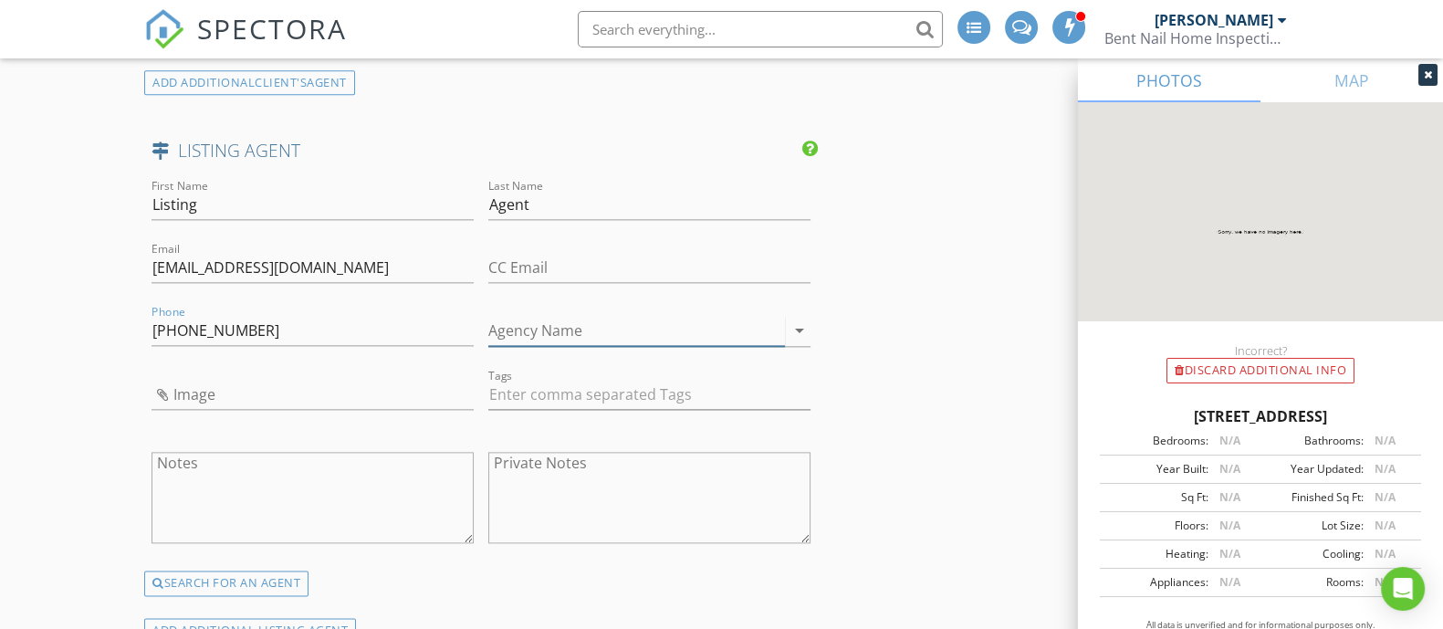
click at [578, 317] on input "Agency Name" at bounding box center [636, 331] width 297 height 30
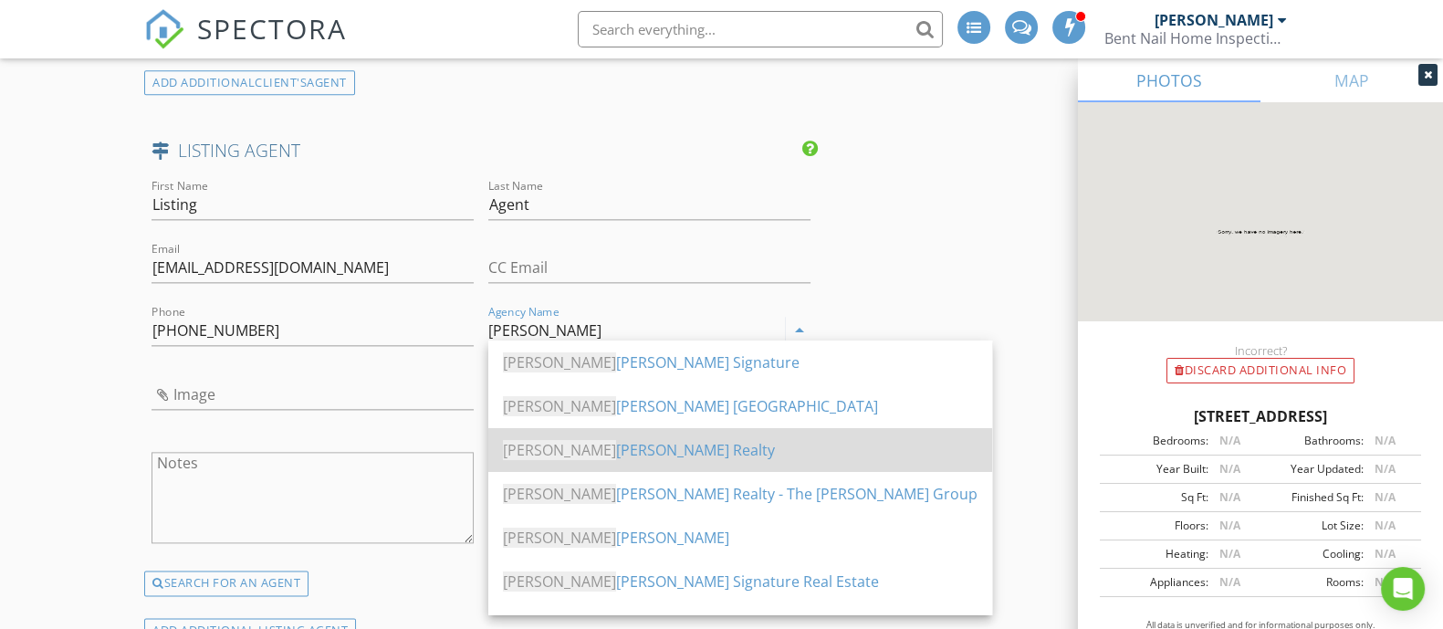
click at [615, 466] on div "Kell er Williams Realty" at bounding box center [740, 450] width 475 height 44
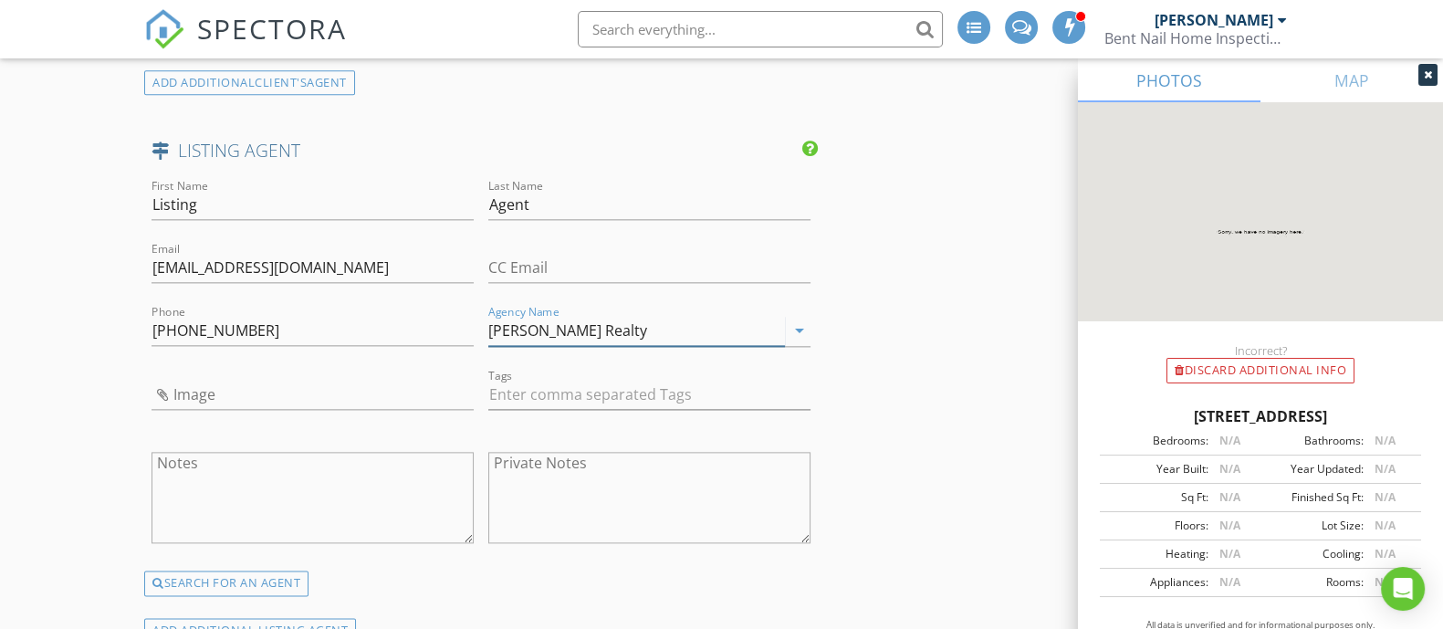
type input "[PERSON_NAME] Realty"
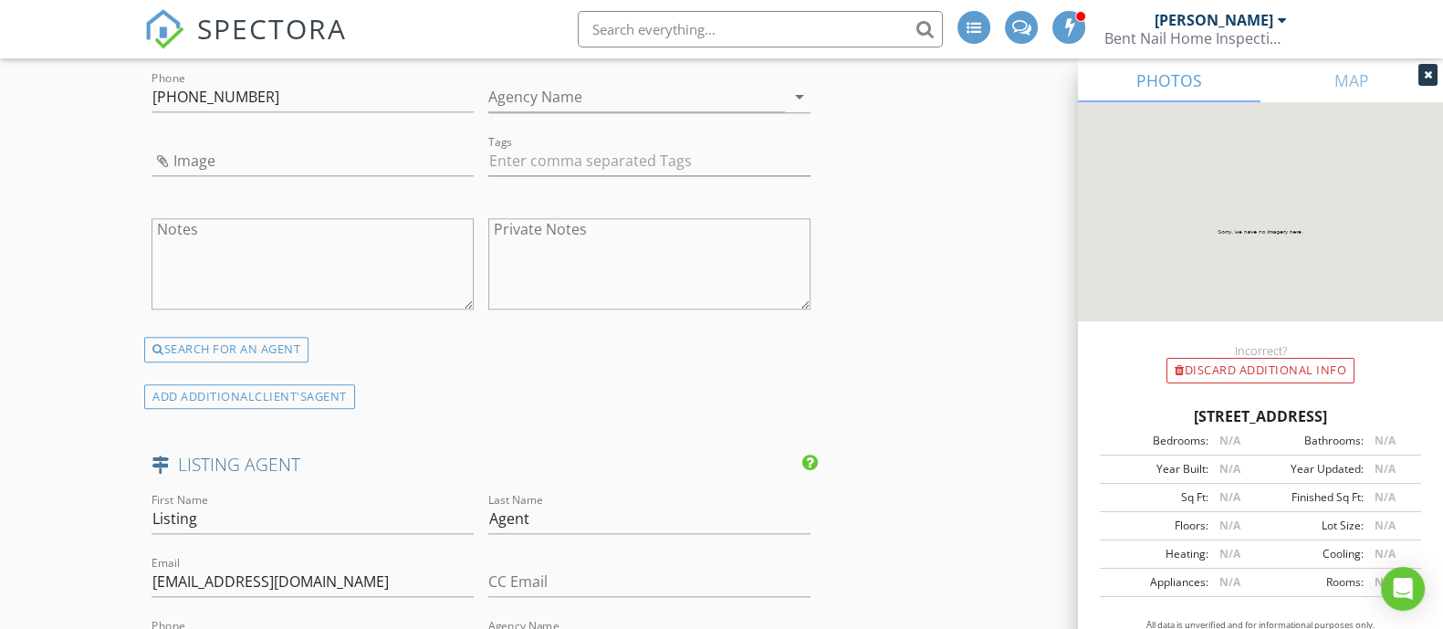
scroll to position [2396, 0]
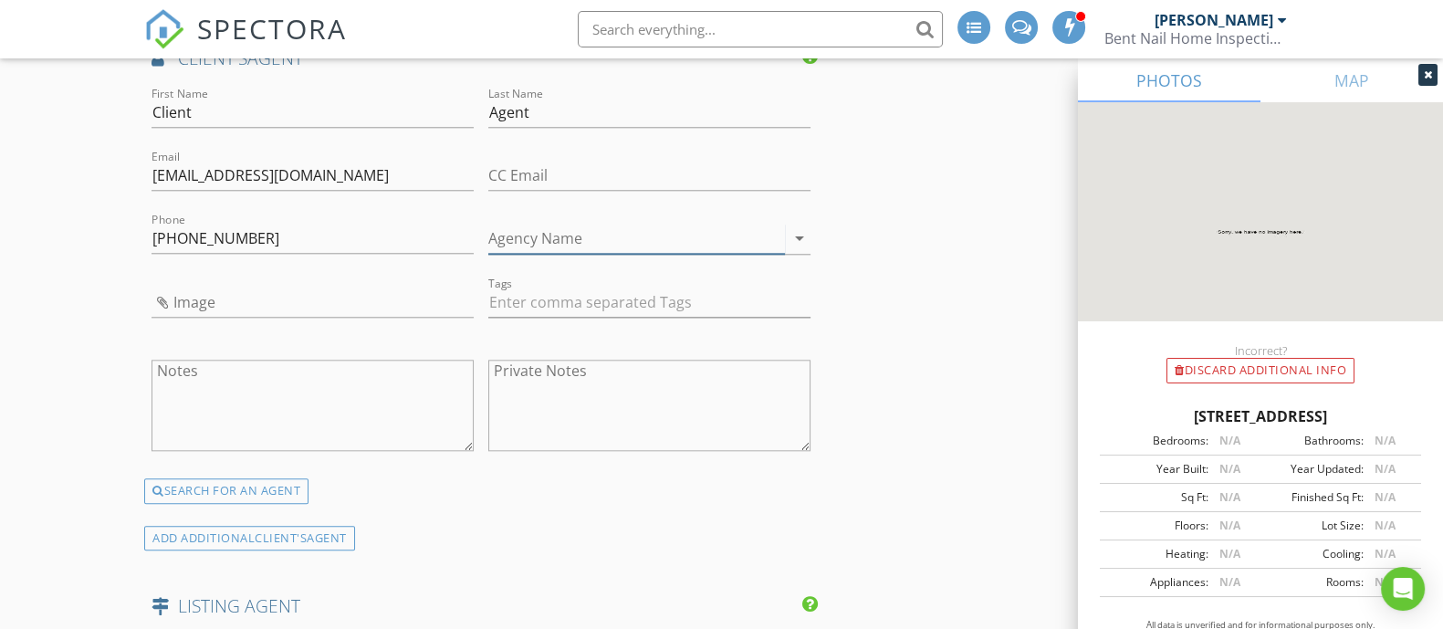
click at [612, 239] on input "Agency Name" at bounding box center [636, 239] width 297 height 30
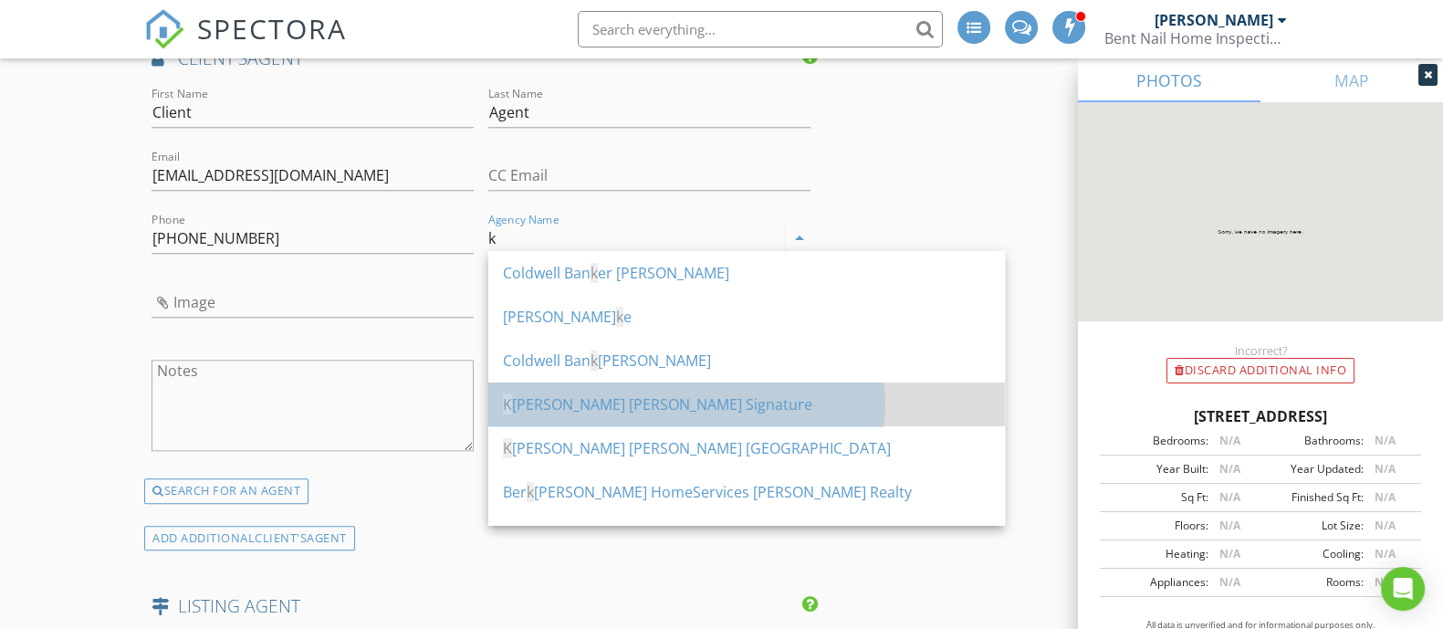
click at [602, 408] on div "K eller Williams Signature" at bounding box center [746, 404] width 487 height 22
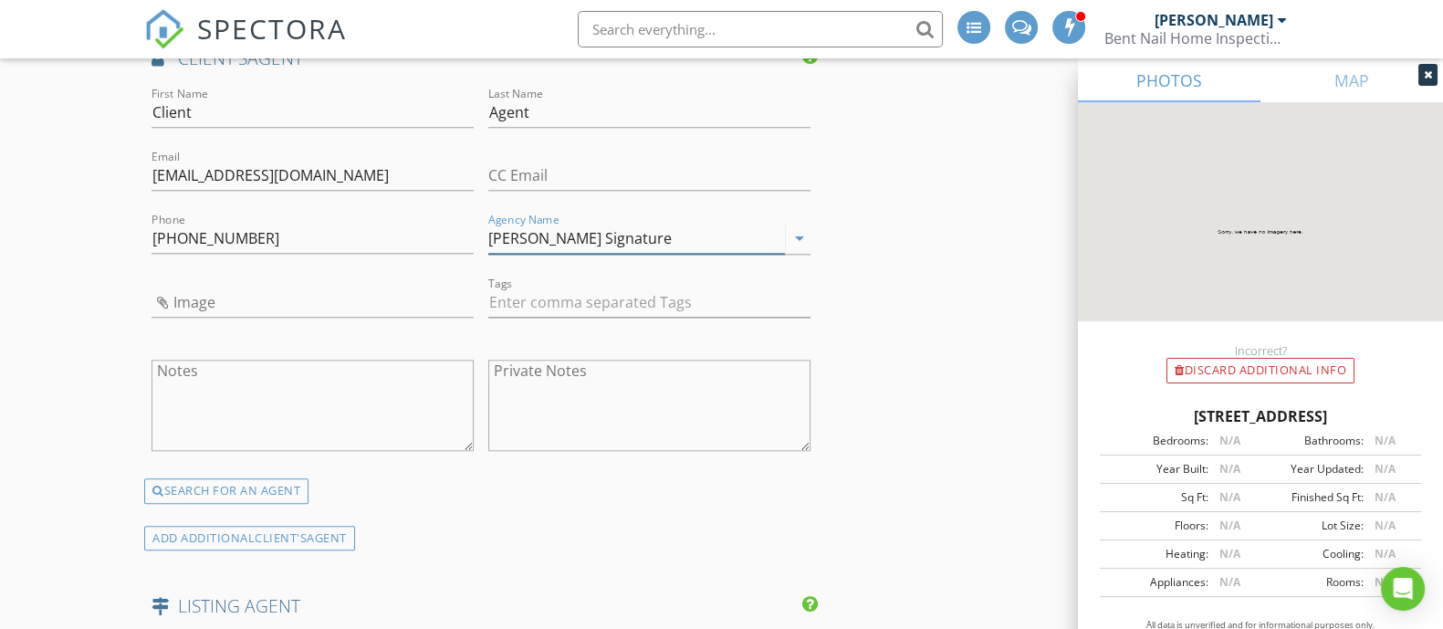
type input "[PERSON_NAME] Signature"
click at [900, 294] on div "INSPECTOR(S) check_box Matt Scheffler PRIMARY check_box_outline_blank Lee Ruble…" at bounding box center [721, 57] width 1155 height 4370
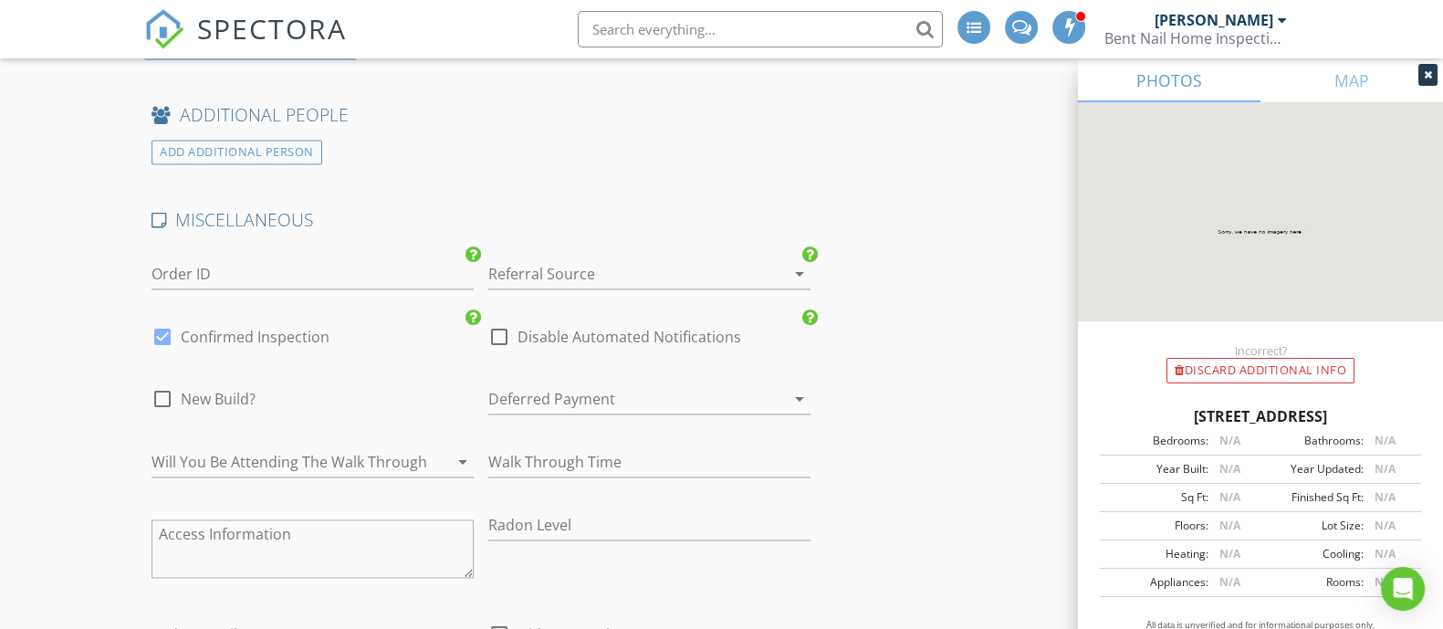
scroll to position [3422, 0]
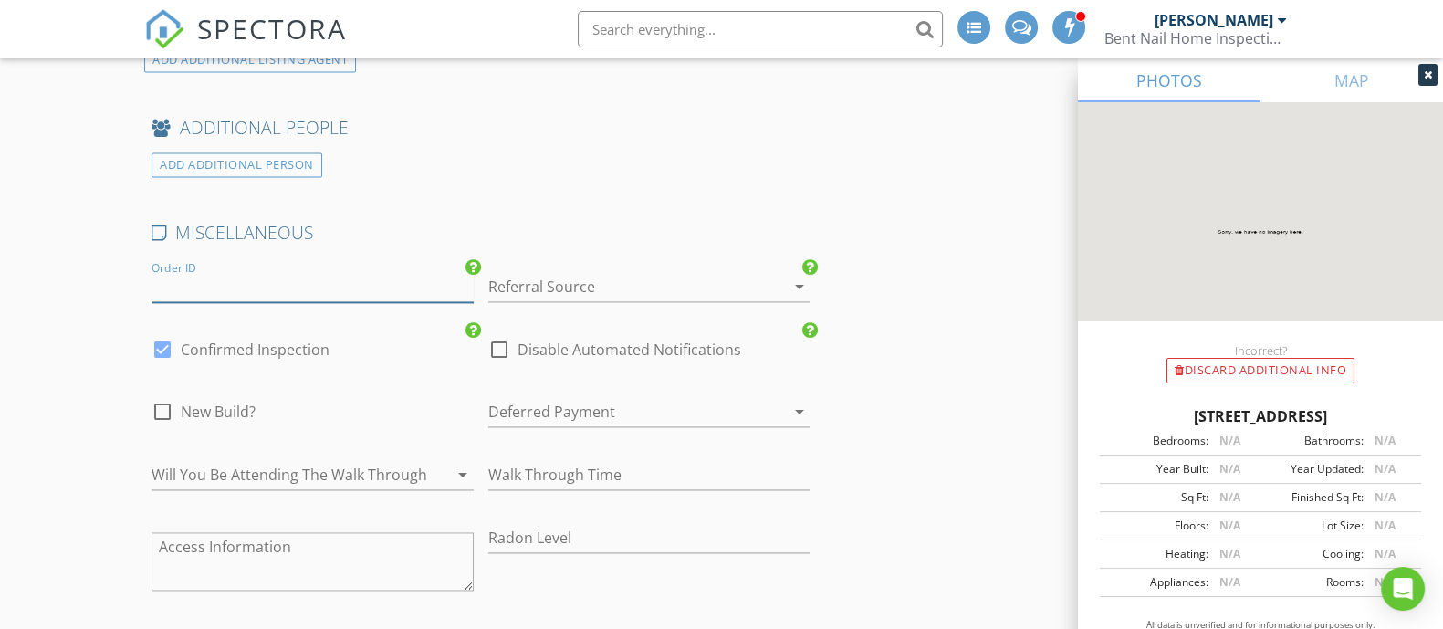
click at [262, 285] on input "Order ID" at bounding box center [313, 287] width 322 height 30
type input "3226"
click at [547, 272] on div at bounding box center [623, 286] width 271 height 29
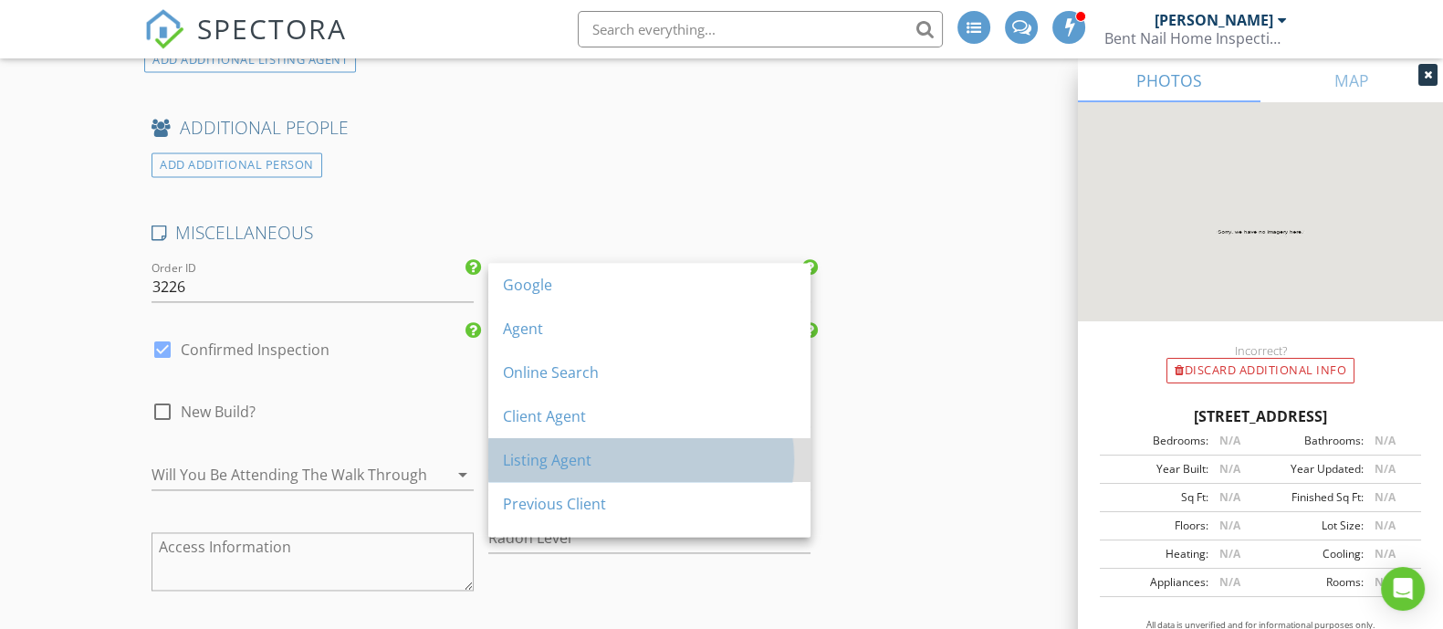
click at [581, 449] on div "Listing Agent" at bounding box center [649, 460] width 293 height 22
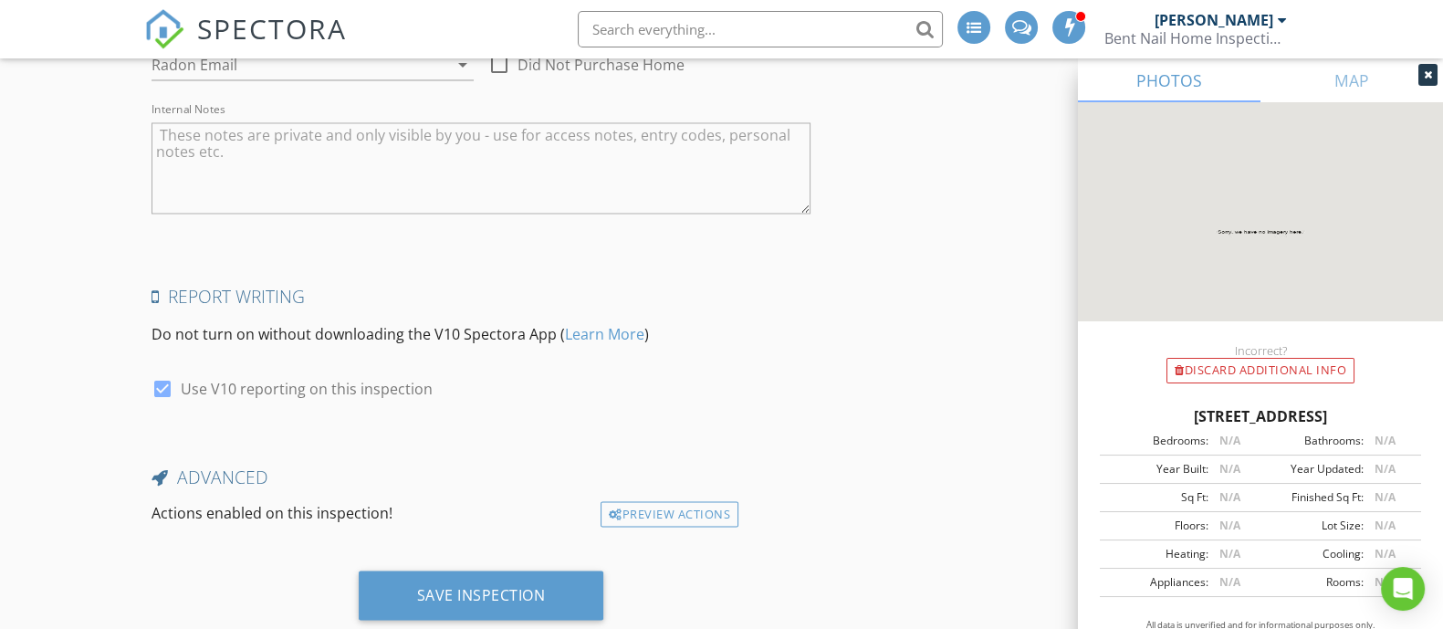
scroll to position [4040, 0]
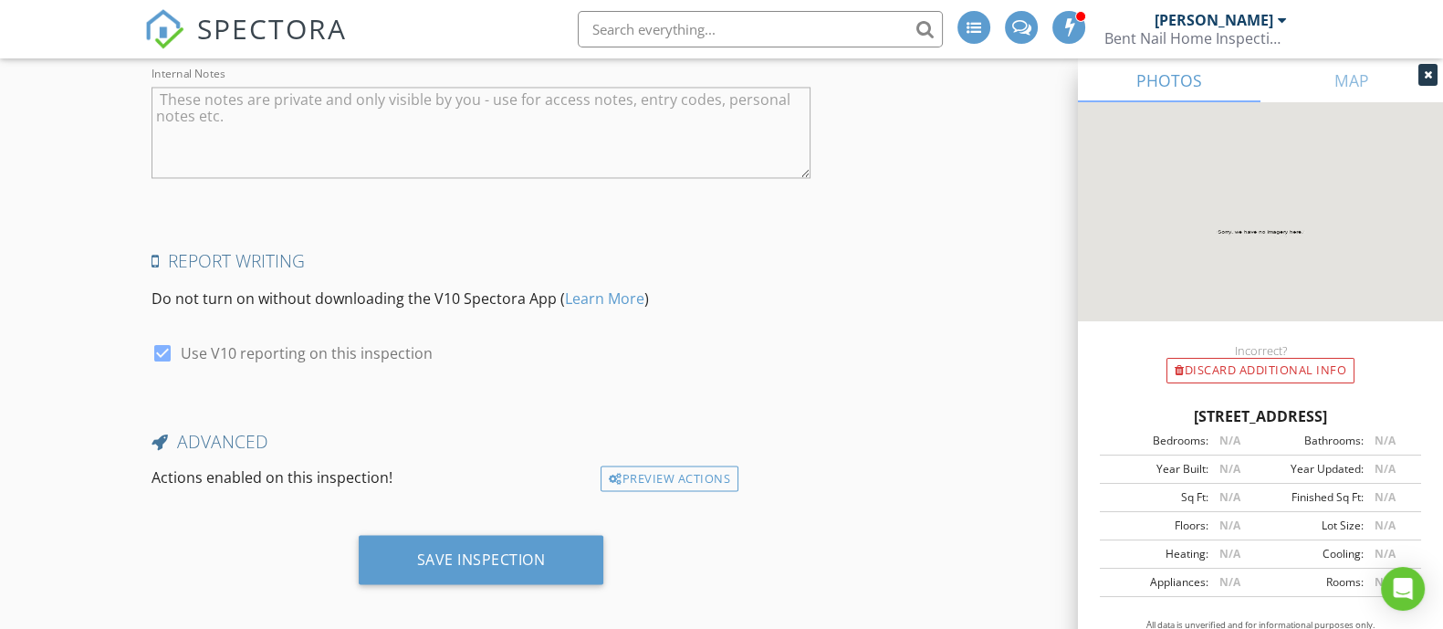
click at [162, 338] on div at bounding box center [162, 352] width 31 height 31
click at [165, 344] on div at bounding box center [162, 352] width 31 height 31
checkbox input "true"
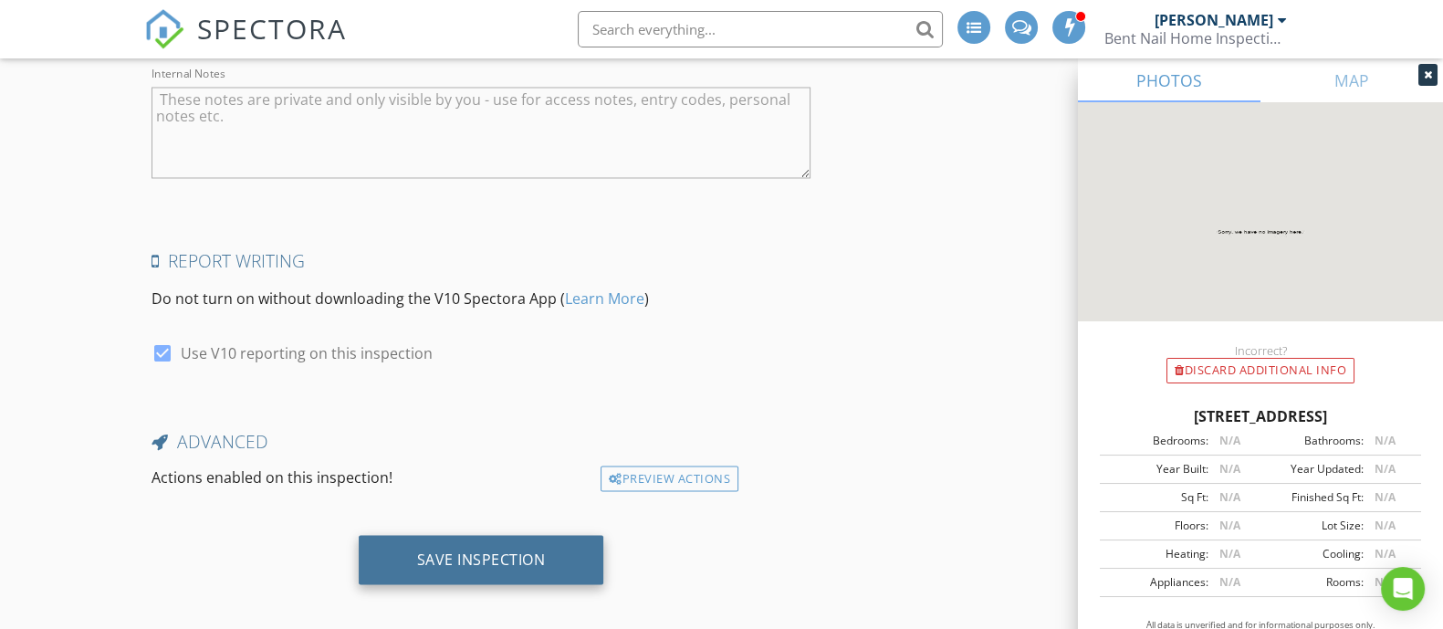
click at [472, 535] on div "Save Inspection" at bounding box center [482, 559] width 246 height 49
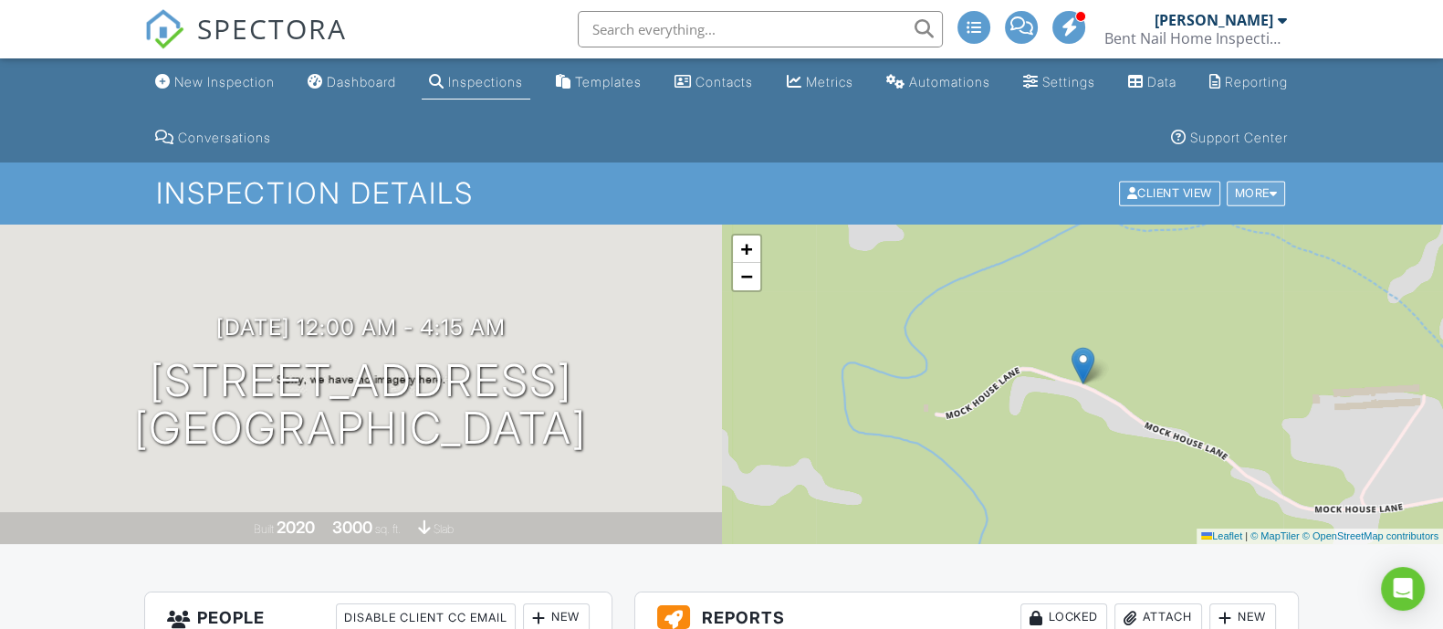
click at [1242, 187] on div "More" at bounding box center [1256, 194] width 59 height 25
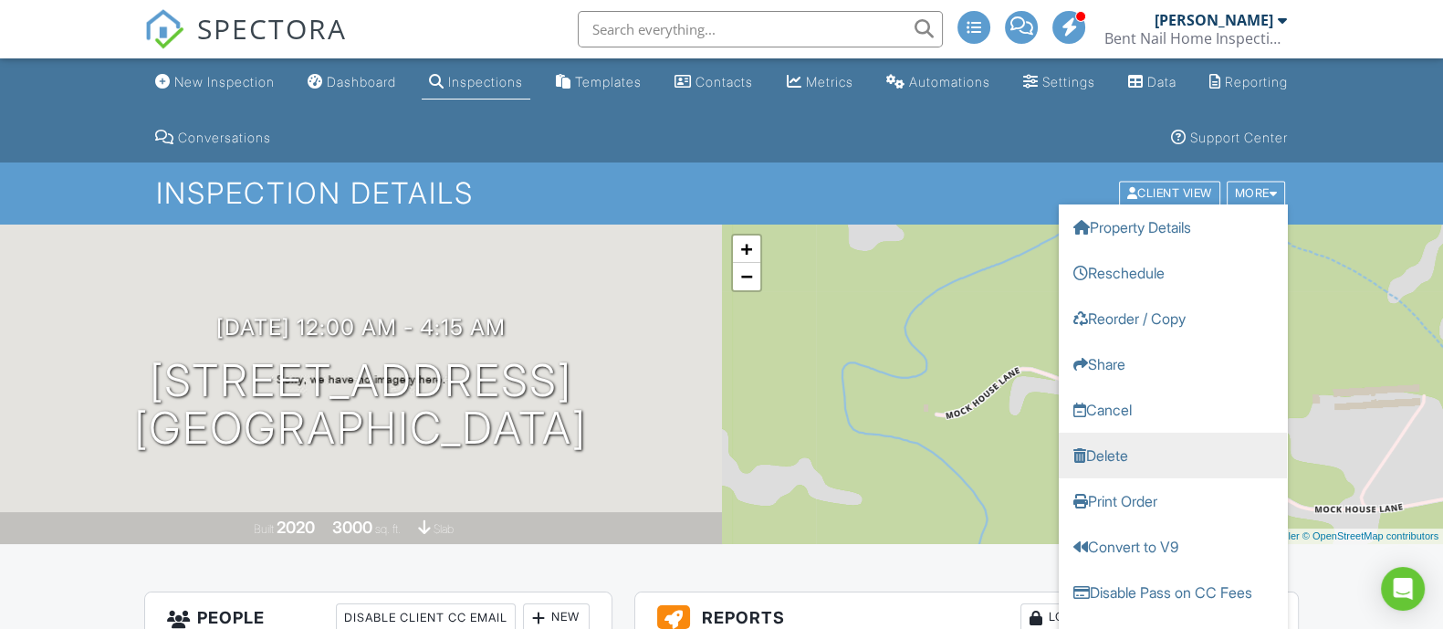
click at [1137, 441] on link "Delete" at bounding box center [1173, 456] width 228 height 46
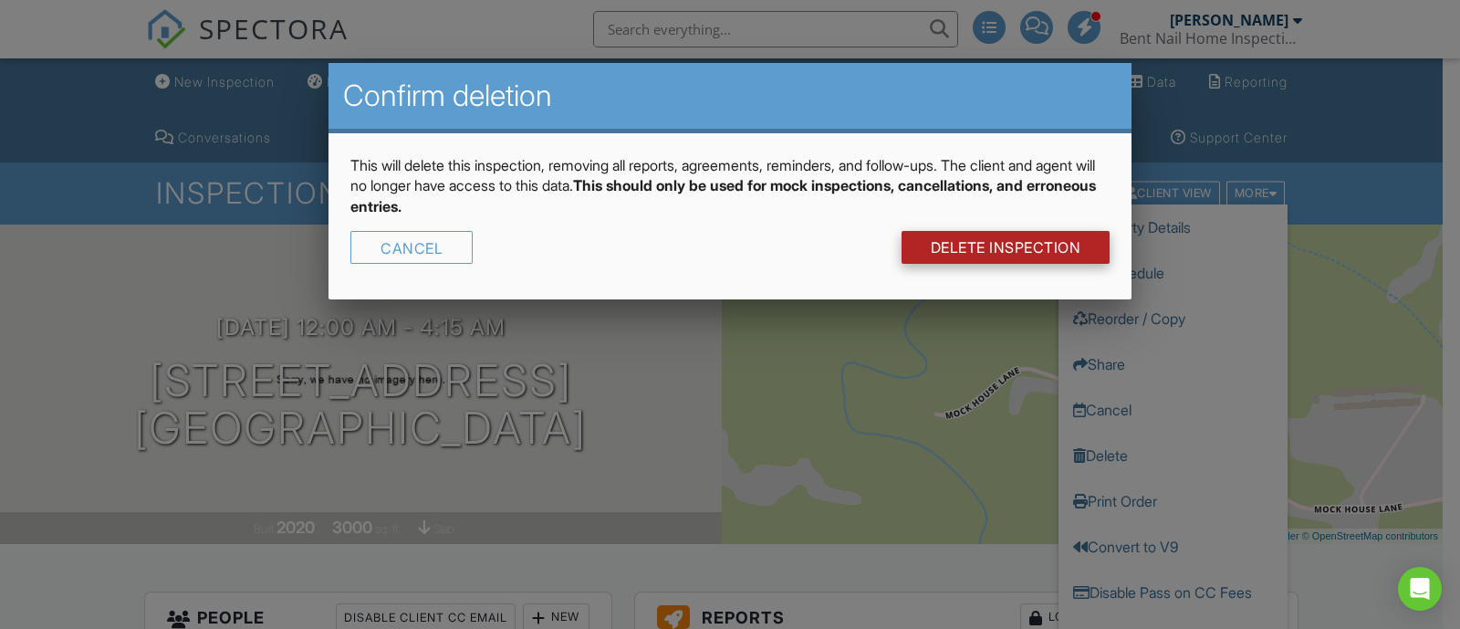
click at [979, 244] on link "DELETE Inspection" at bounding box center [1006, 247] width 209 height 33
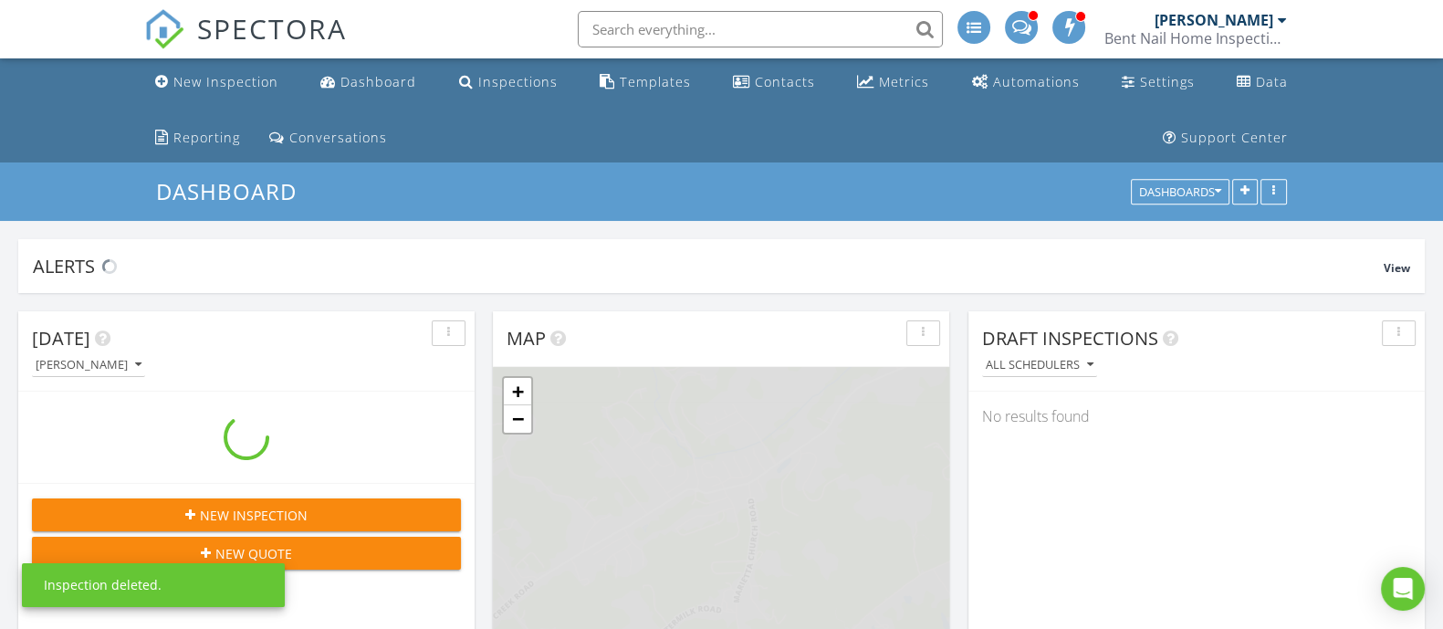
scroll to position [2062, 1478]
